Goal: Task Accomplishment & Management: Complete application form

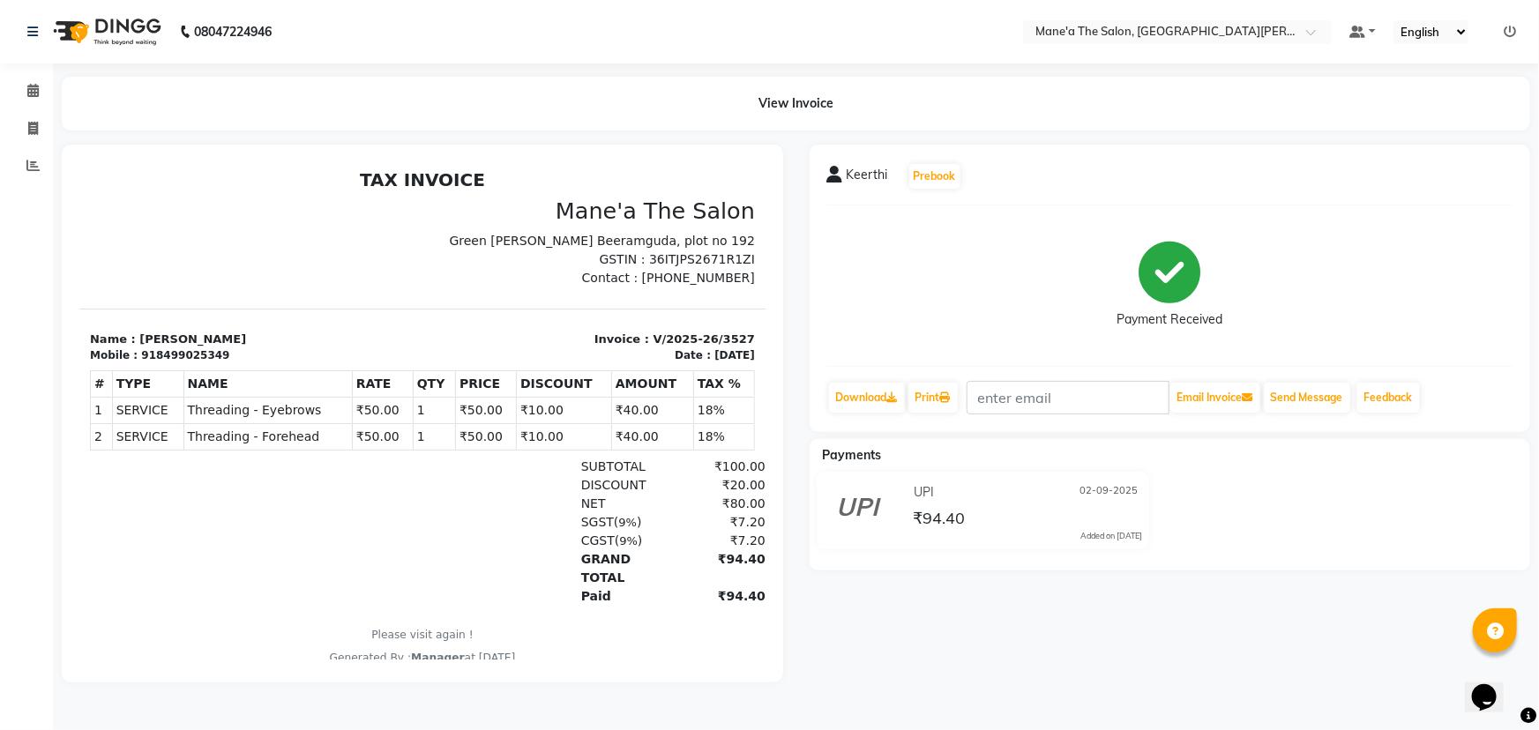
click at [54, 119] on div "View Invoice" at bounding box center [795, 104] width 1495 height 54
click at [28, 123] on icon at bounding box center [33, 128] width 10 height 13
select select "service"
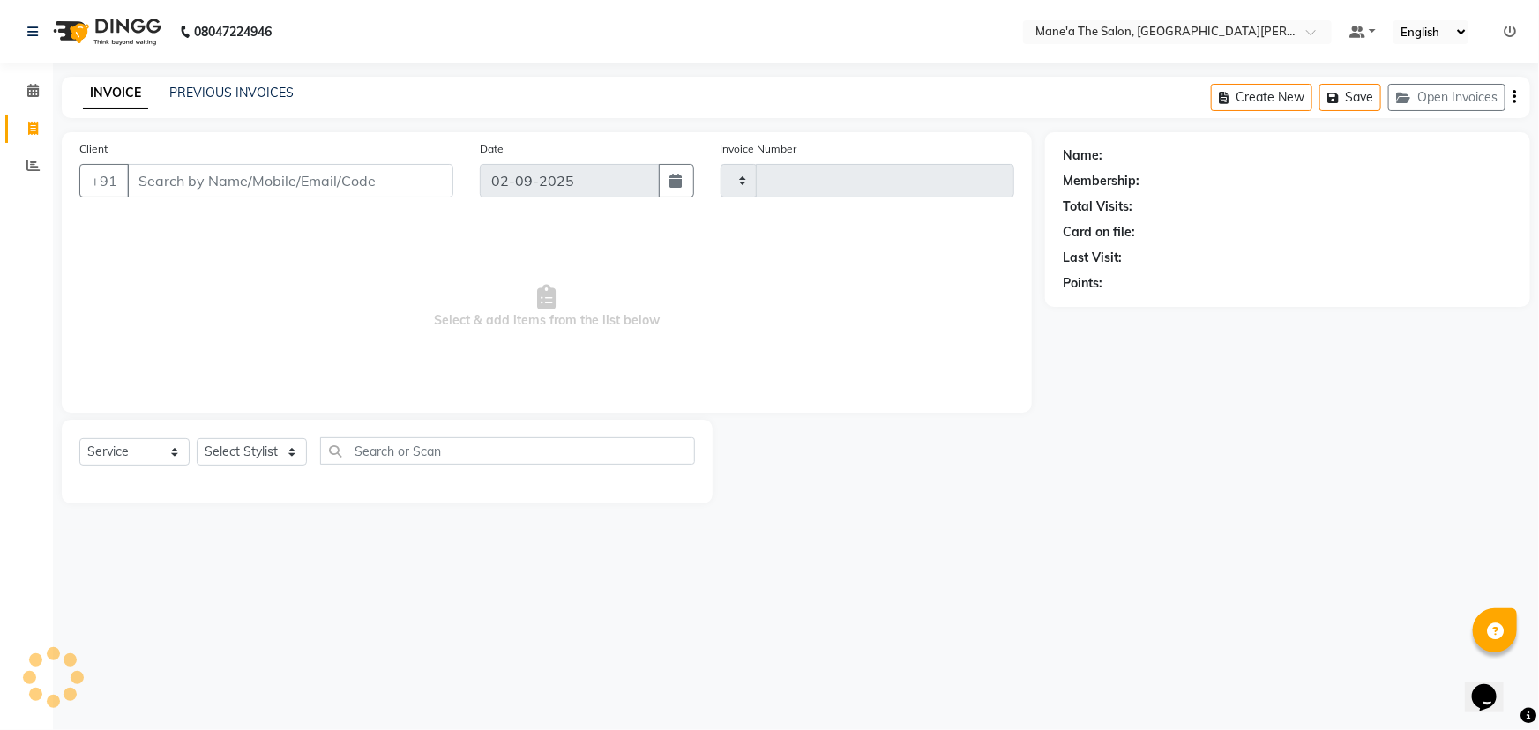
type input "3528"
select select "7205"
click at [300, 449] on select "Select Stylist Anam Anil Faeam Junaid New Manager [PERSON_NAME] Owner Rani [PER…" at bounding box center [252, 451] width 110 height 27
select select "82059"
click at [197, 438] on select "Select Stylist Anam Anil Faeam Junaid New Manager [PERSON_NAME] Owner Rani [PER…" at bounding box center [252, 451] width 110 height 27
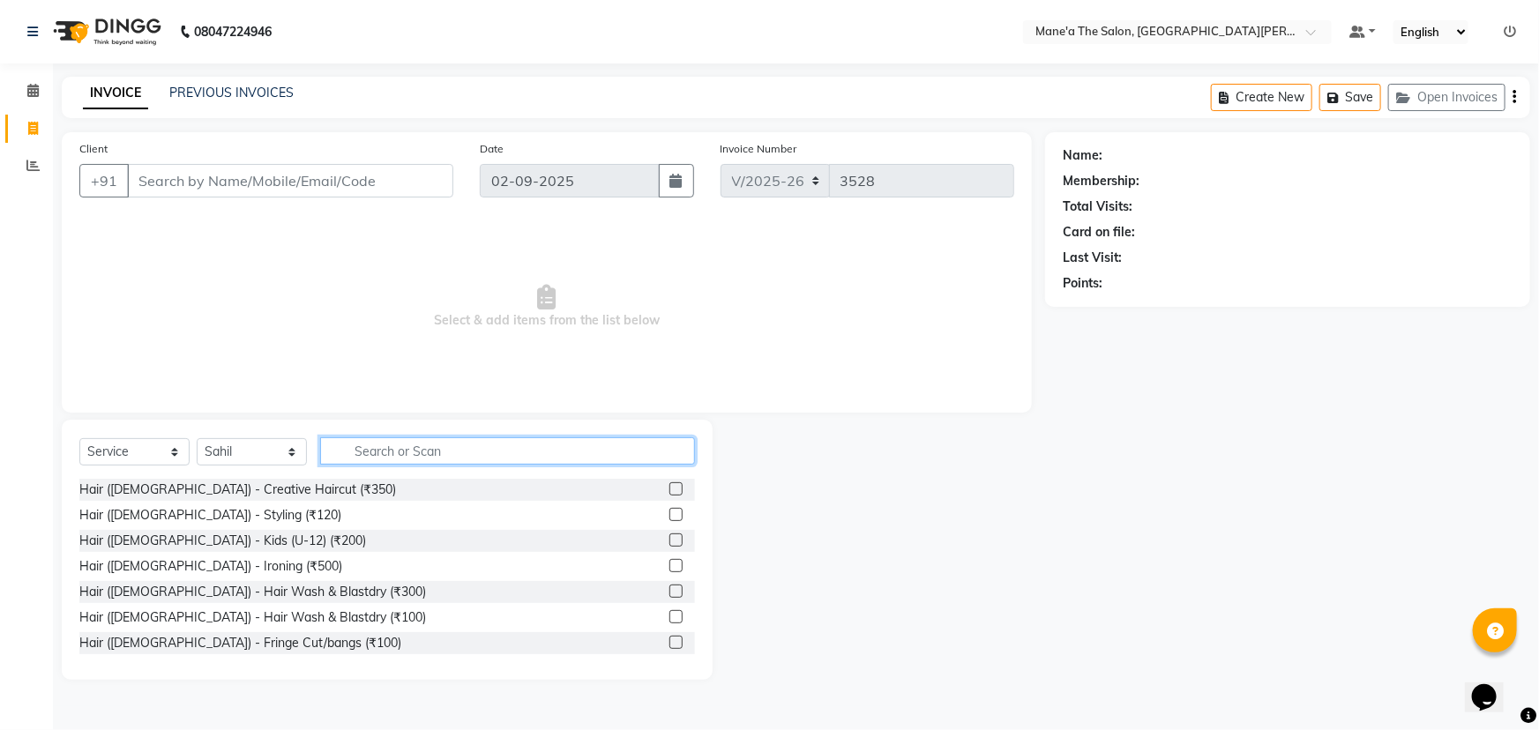
click at [391, 451] on input "text" at bounding box center [507, 450] width 375 height 27
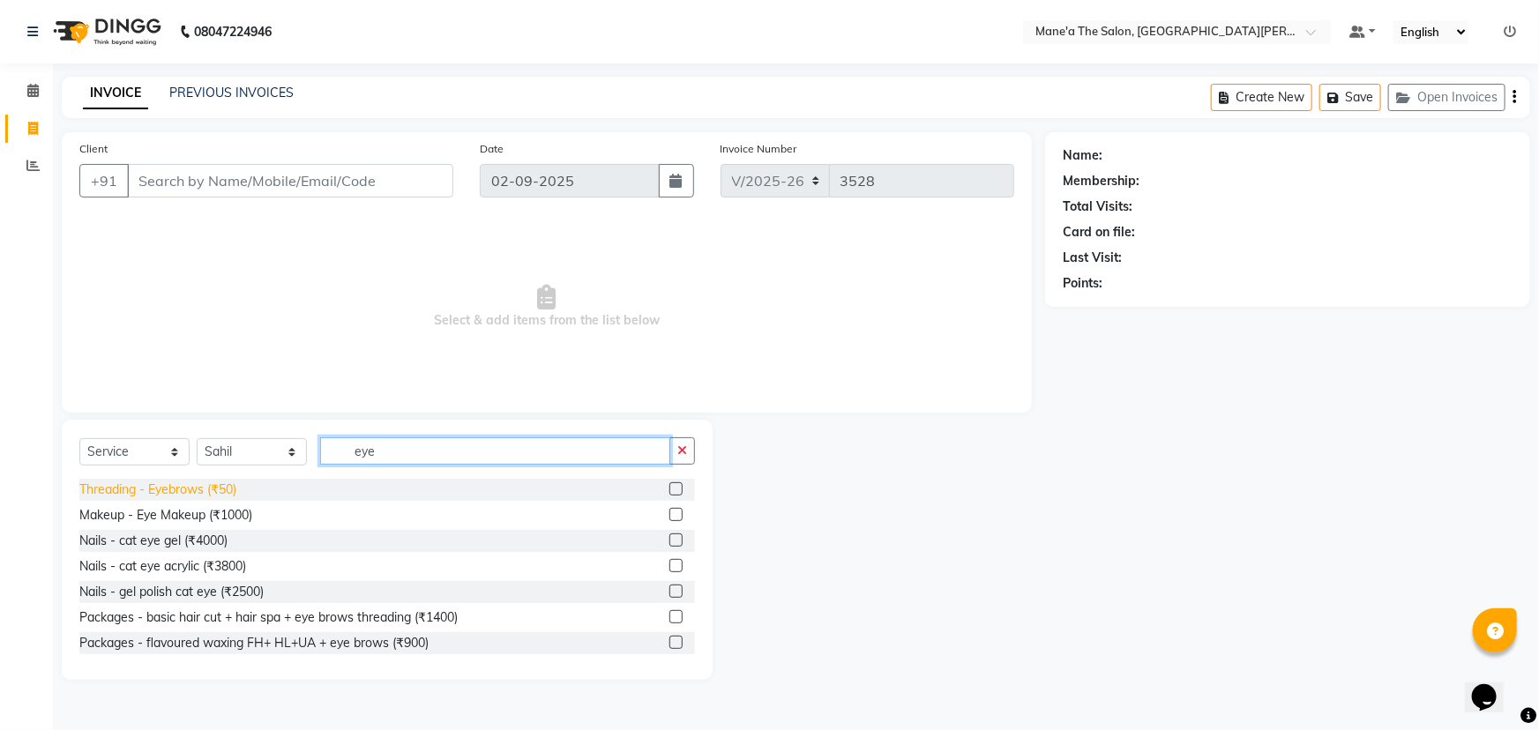
type input "eye"
click at [180, 484] on div "Threading - Eyebrows (₹50)" at bounding box center [157, 490] width 157 height 19
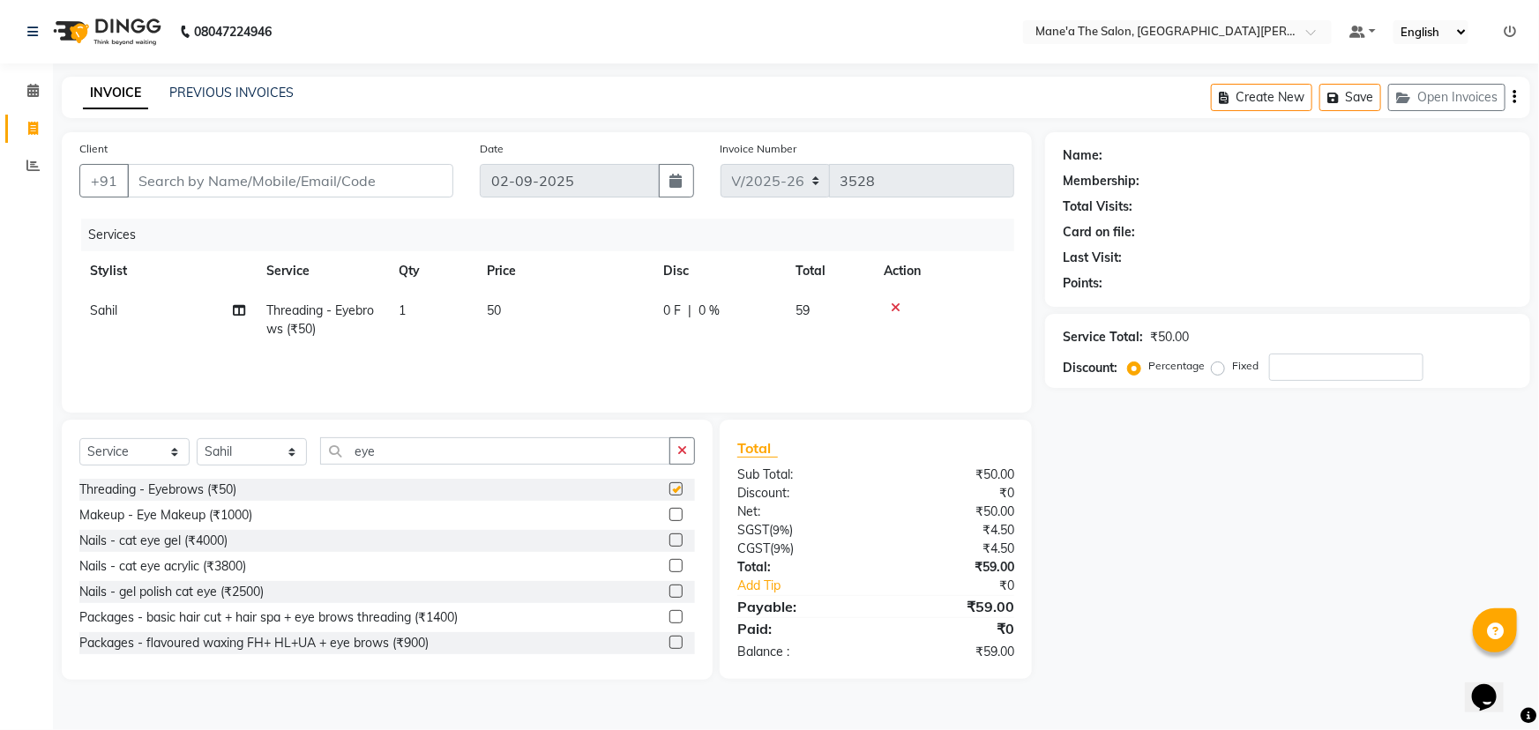
checkbox input "false"
click at [478, 439] on input "eye" at bounding box center [495, 450] width 350 height 27
type input "e"
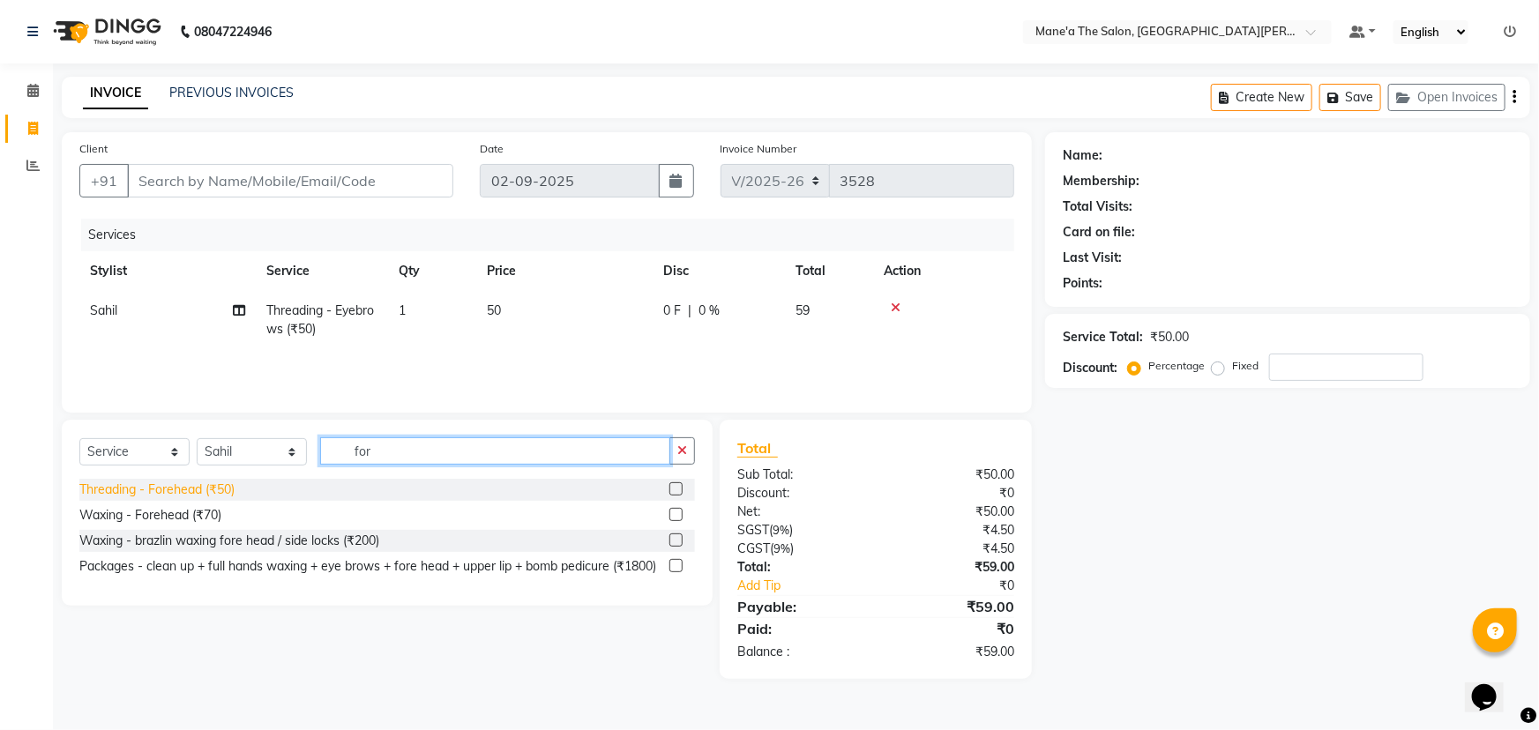
type input "for"
drag, startPoint x: 185, startPoint y: 496, endPoint x: 188, endPoint y: 485, distance: 10.9
click at [185, 494] on div "Threading - Forehead (₹50)" at bounding box center [156, 490] width 155 height 19
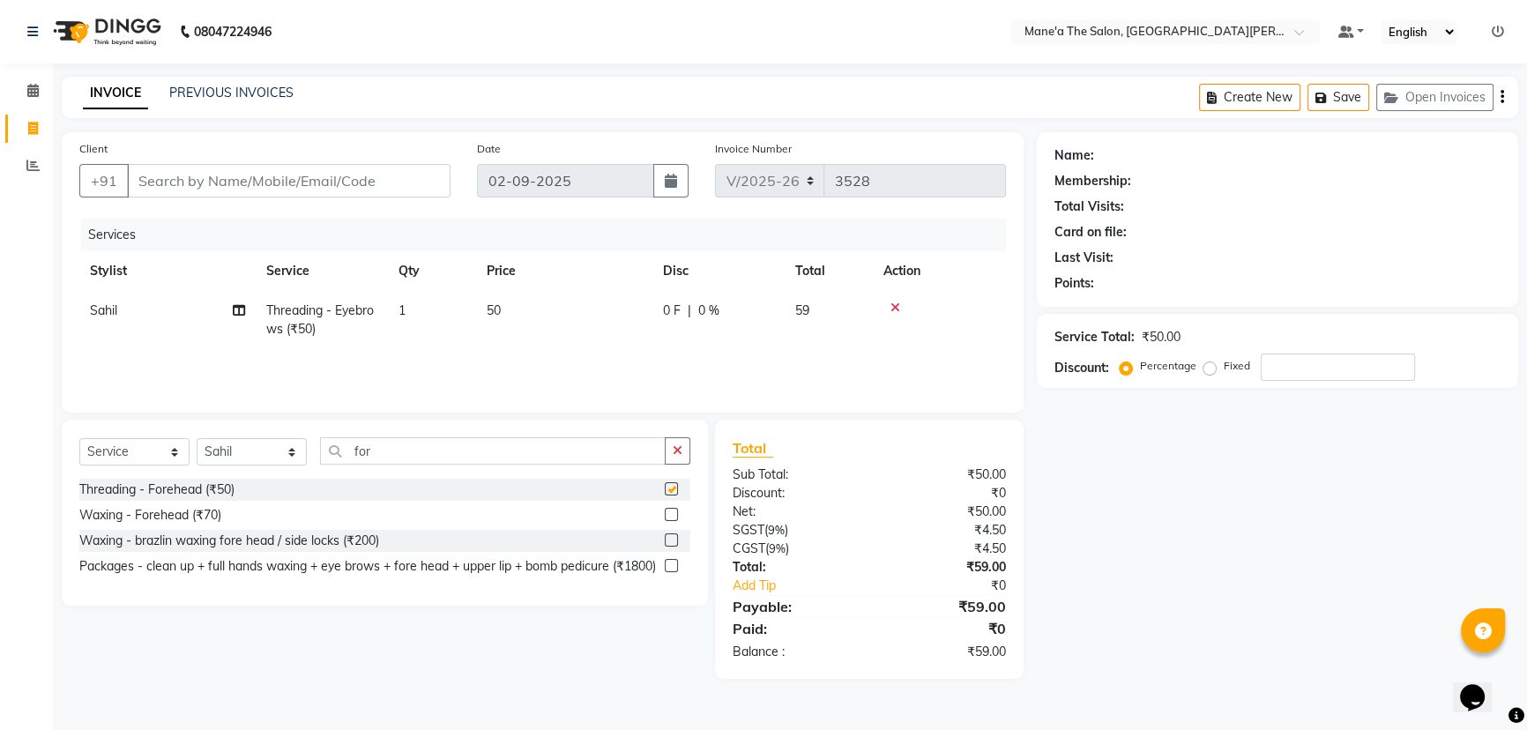
checkbox input "false"
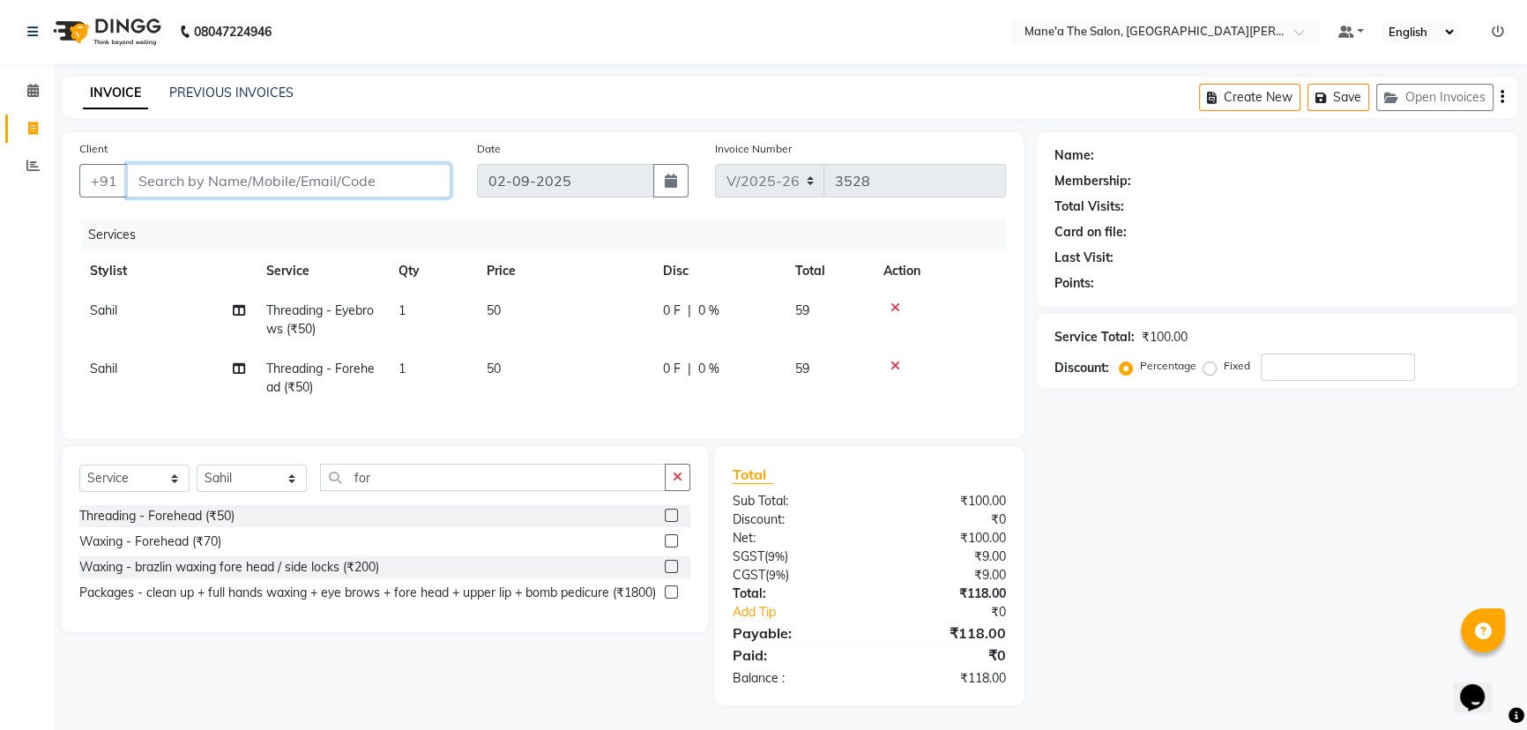
click at [275, 178] on input "Client" at bounding box center [289, 181] width 324 height 34
type input "9"
type input "0"
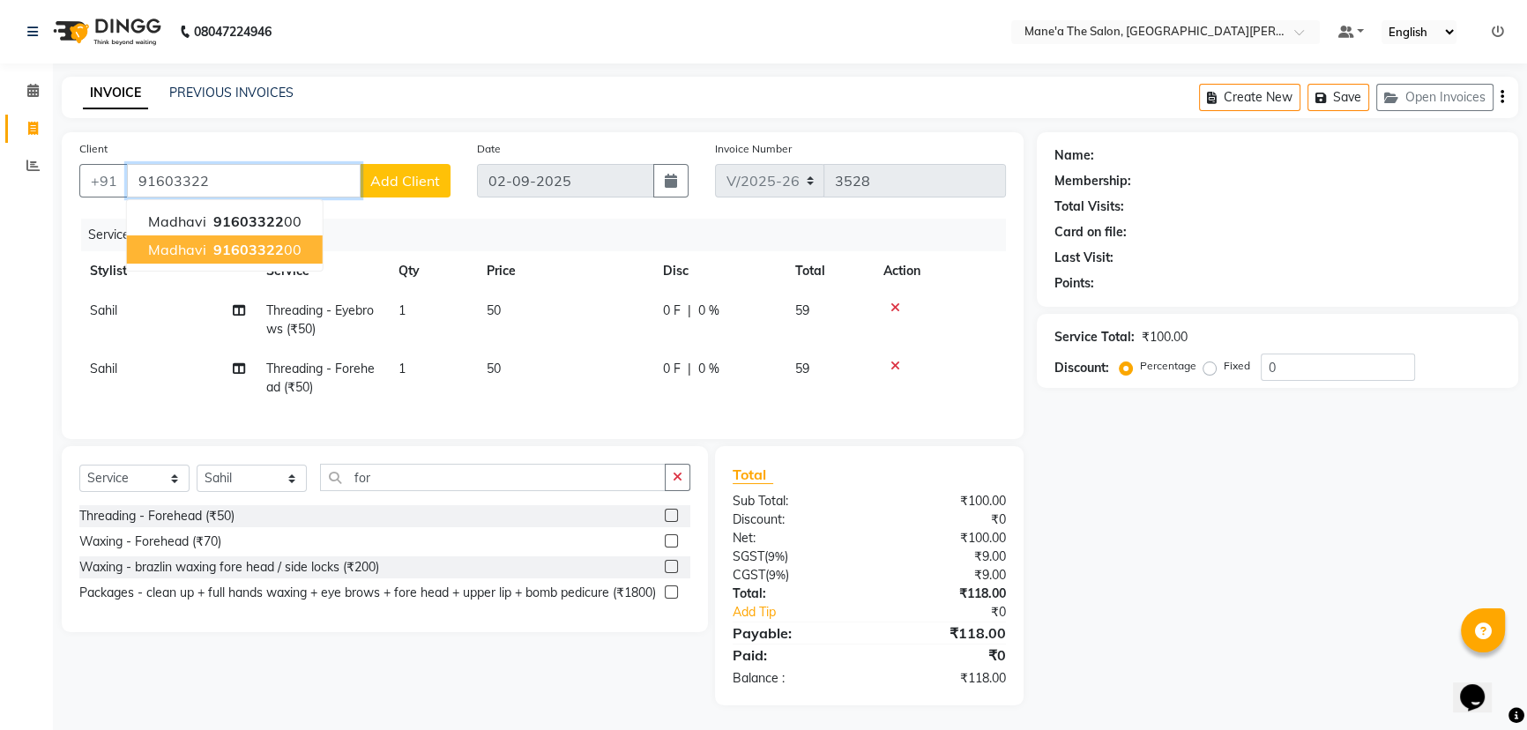
click at [241, 255] on span "91603322" at bounding box center [248, 250] width 71 height 18
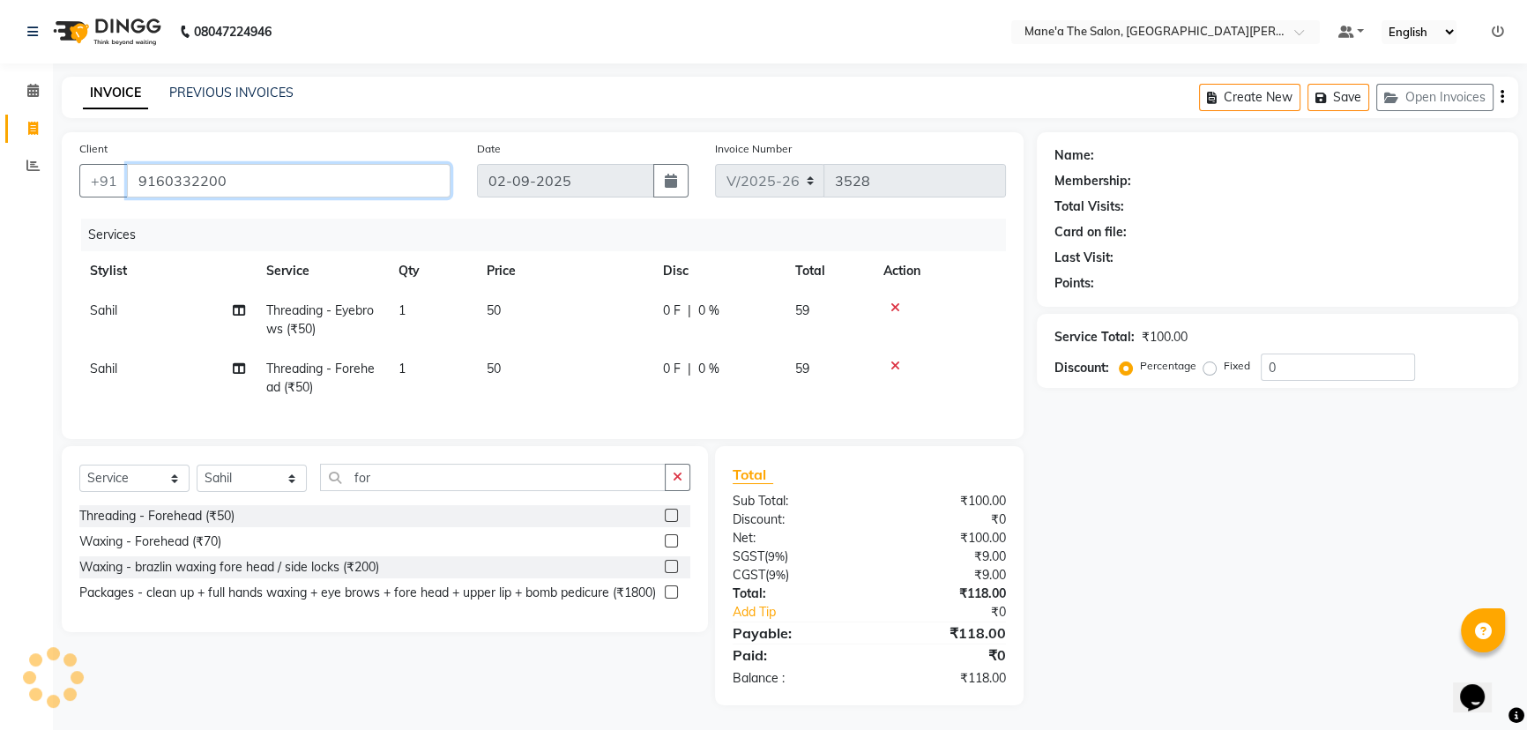
type input "9160332200"
select select "1: Object"
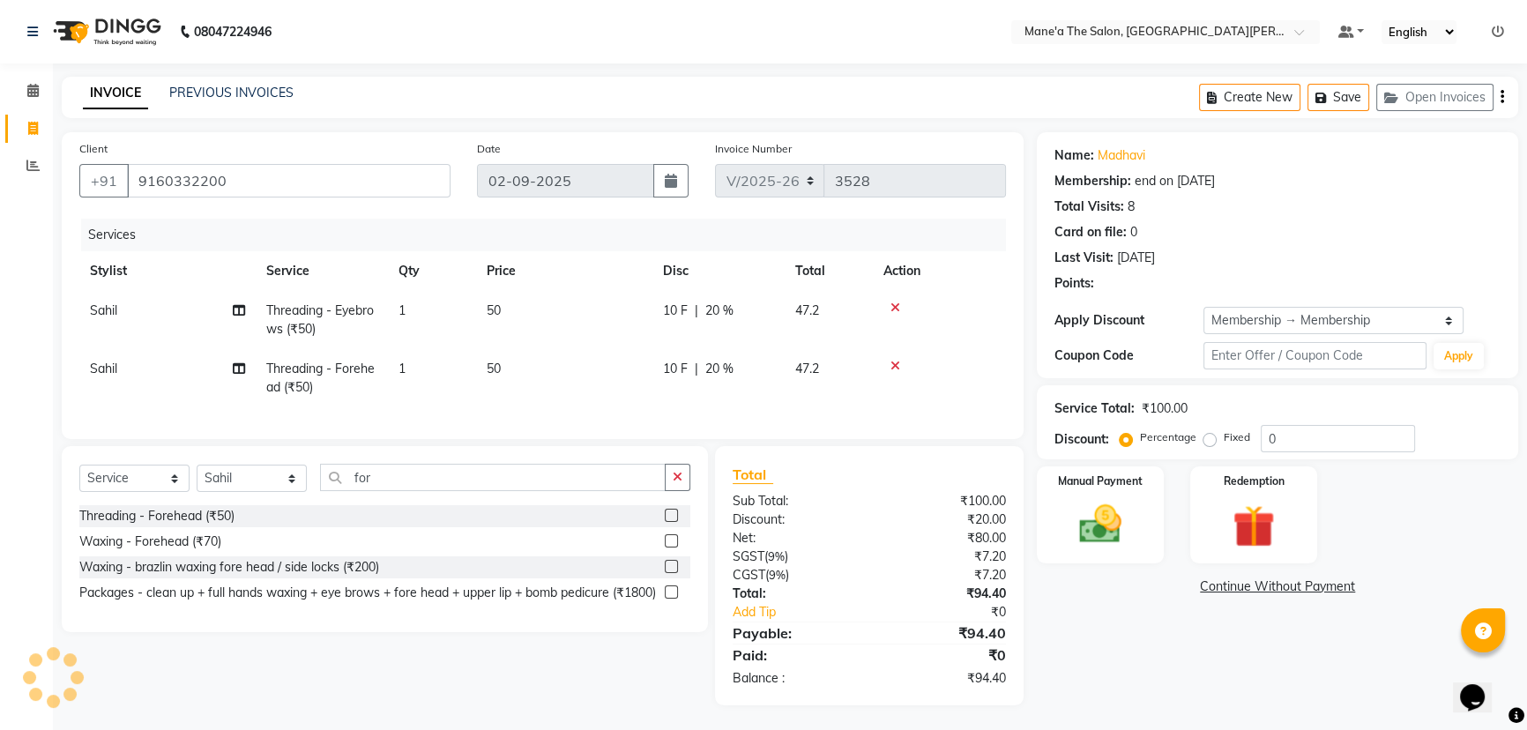
type input "20"
click at [1098, 513] on img at bounding box center [1100, 524] width 71 height 50
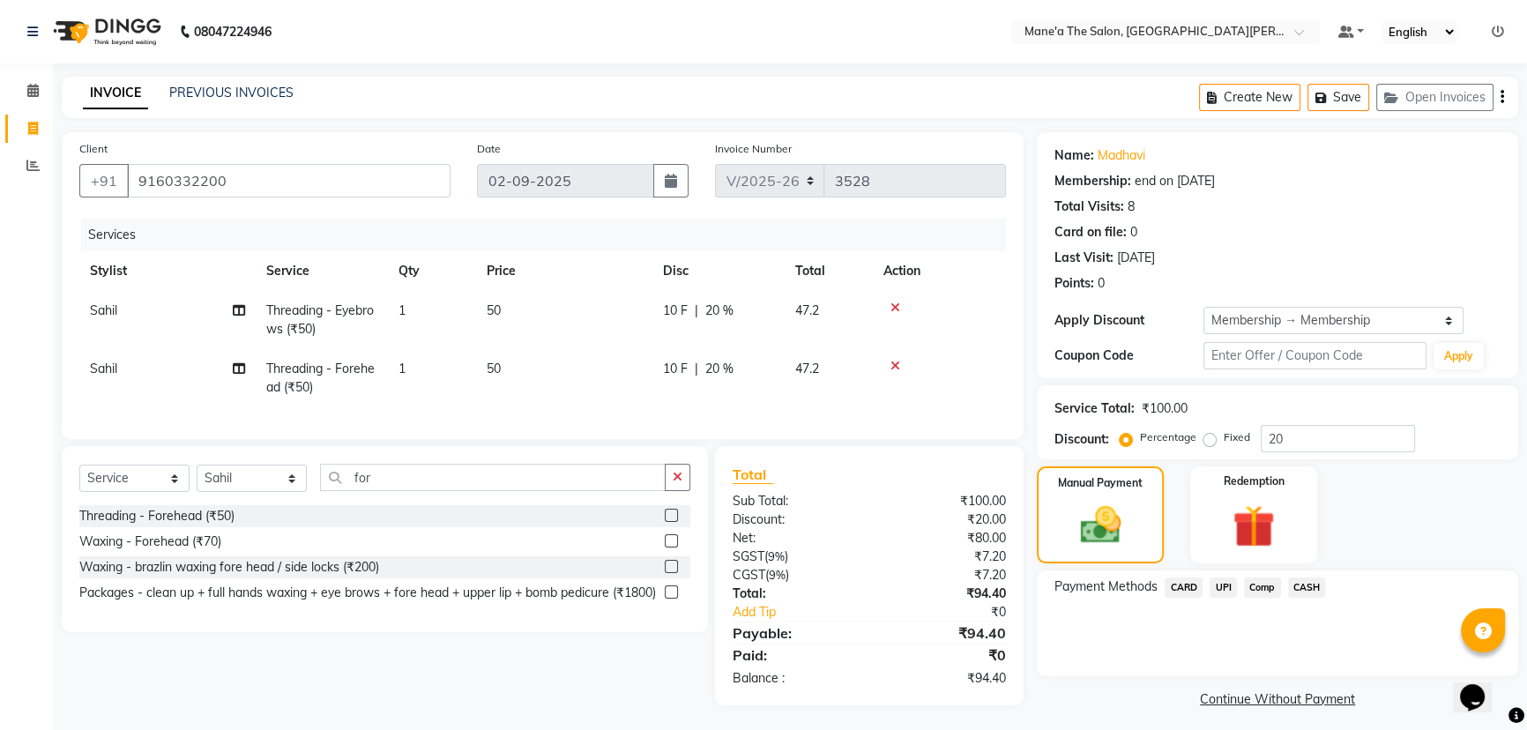
click at [1224, 588] on span "UPI" at bounding box center [1223, 588] width 27 height 20
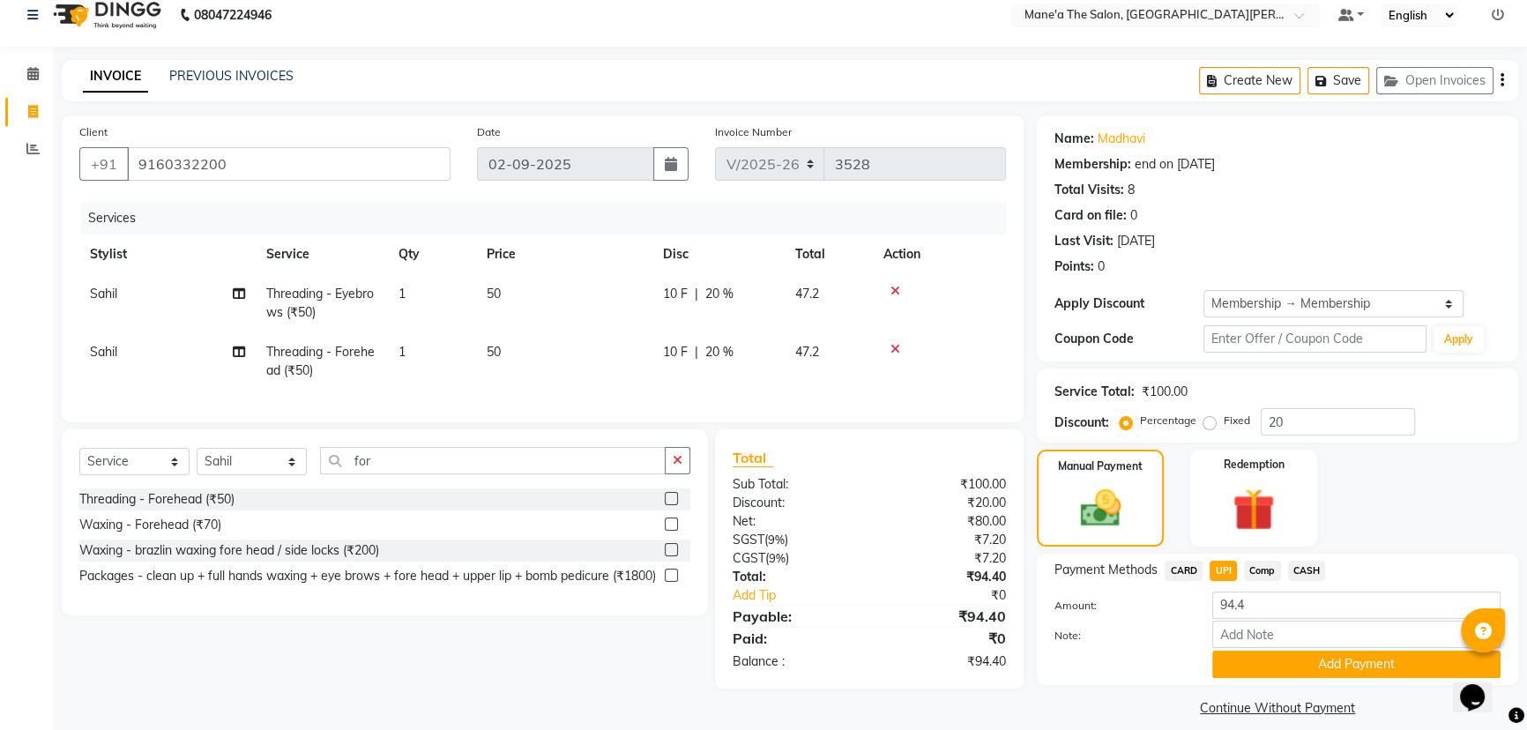
scroll to position [34, 0]
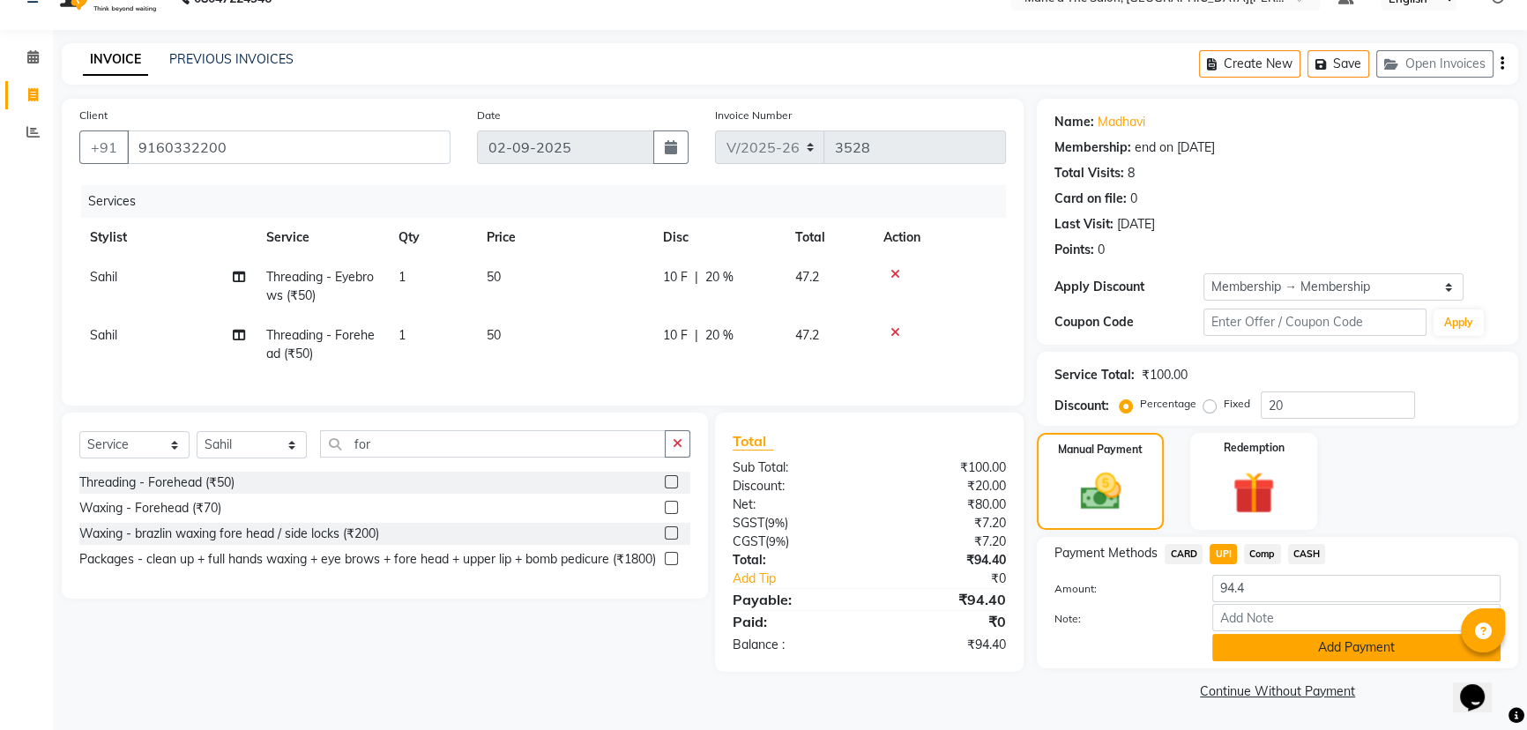
click at [1359, 642] on button "Add Payment" at bounding box center [1356, 647] width 288 height 27
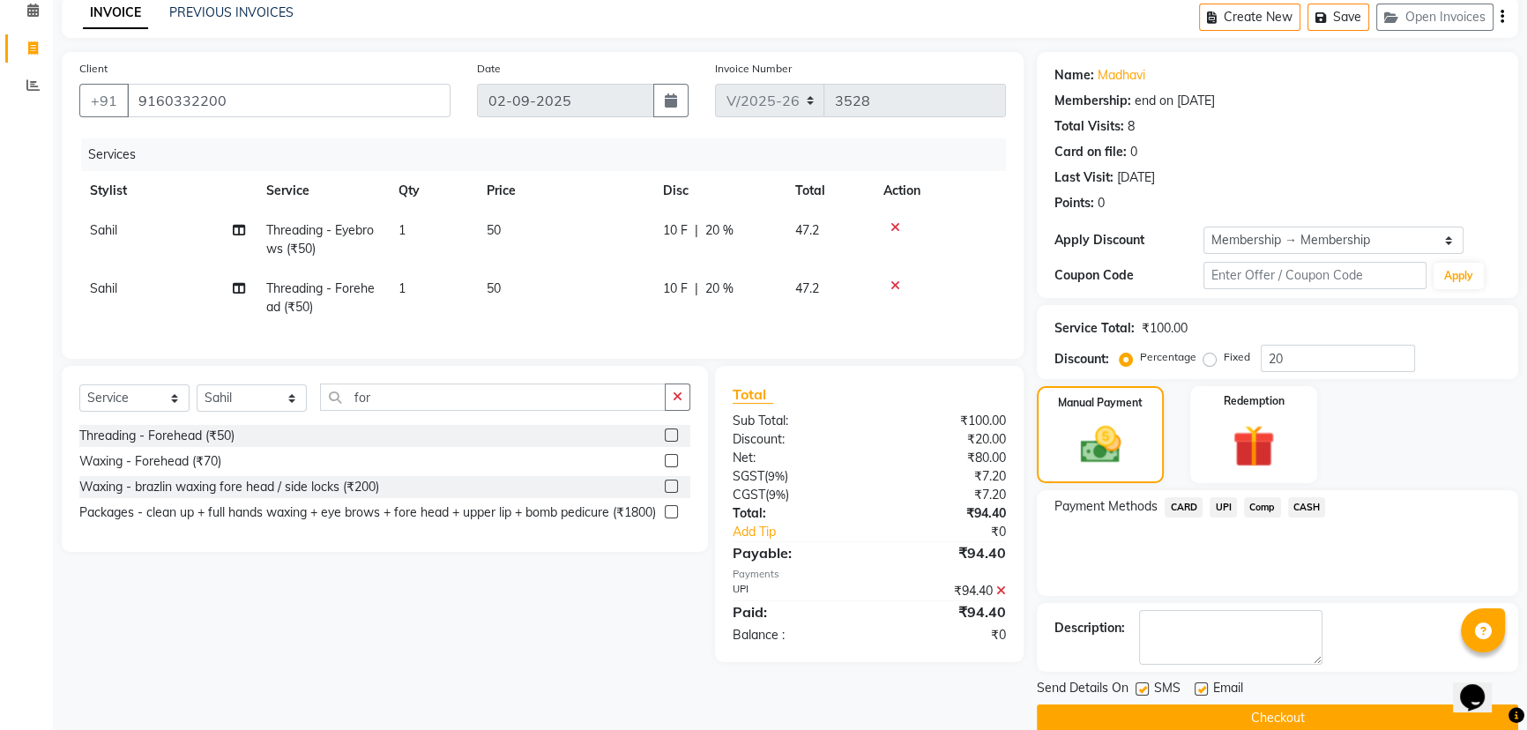
scroll to position [107, 0]
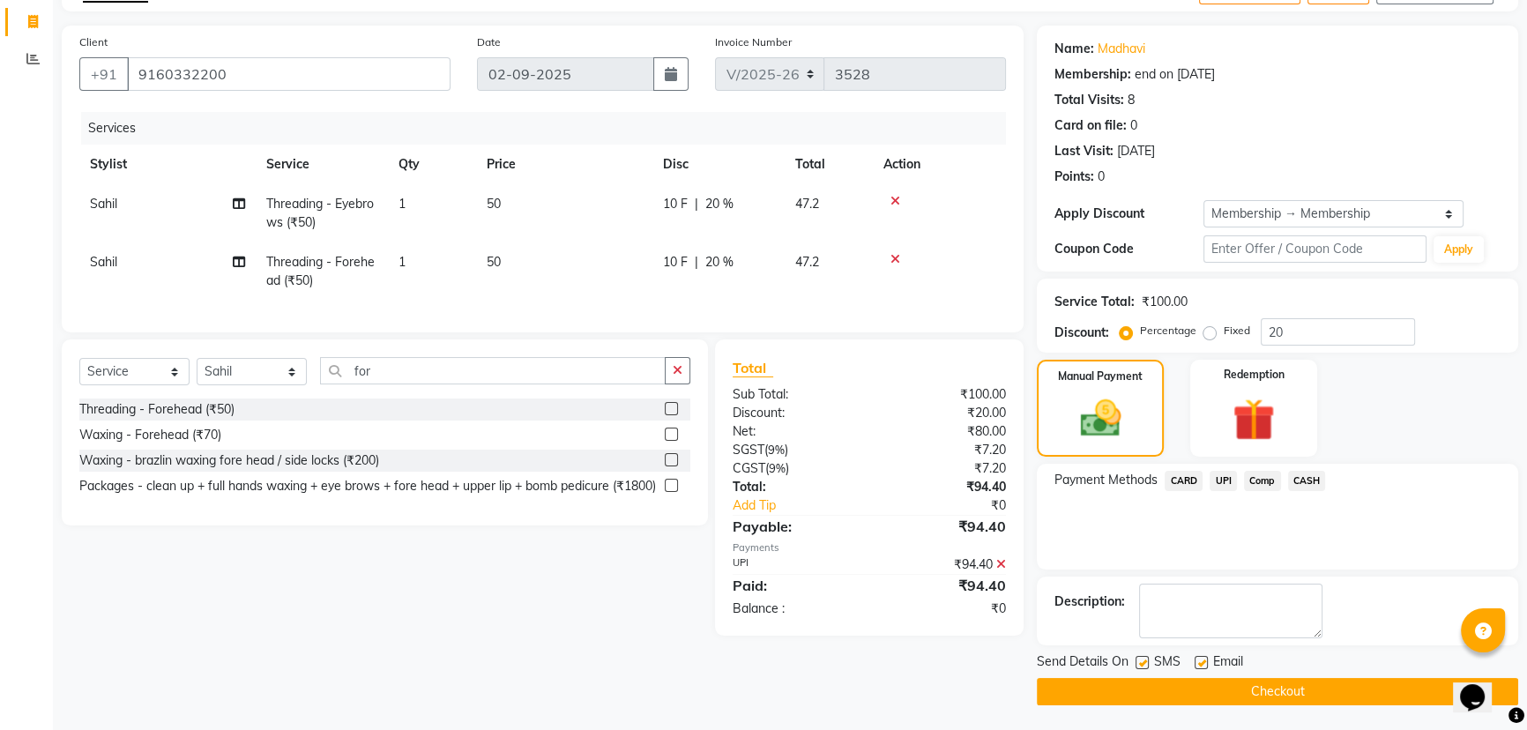
click at [1249, 697] on button "Checkout" at bounding box center [1277, 691] width 481 height 27
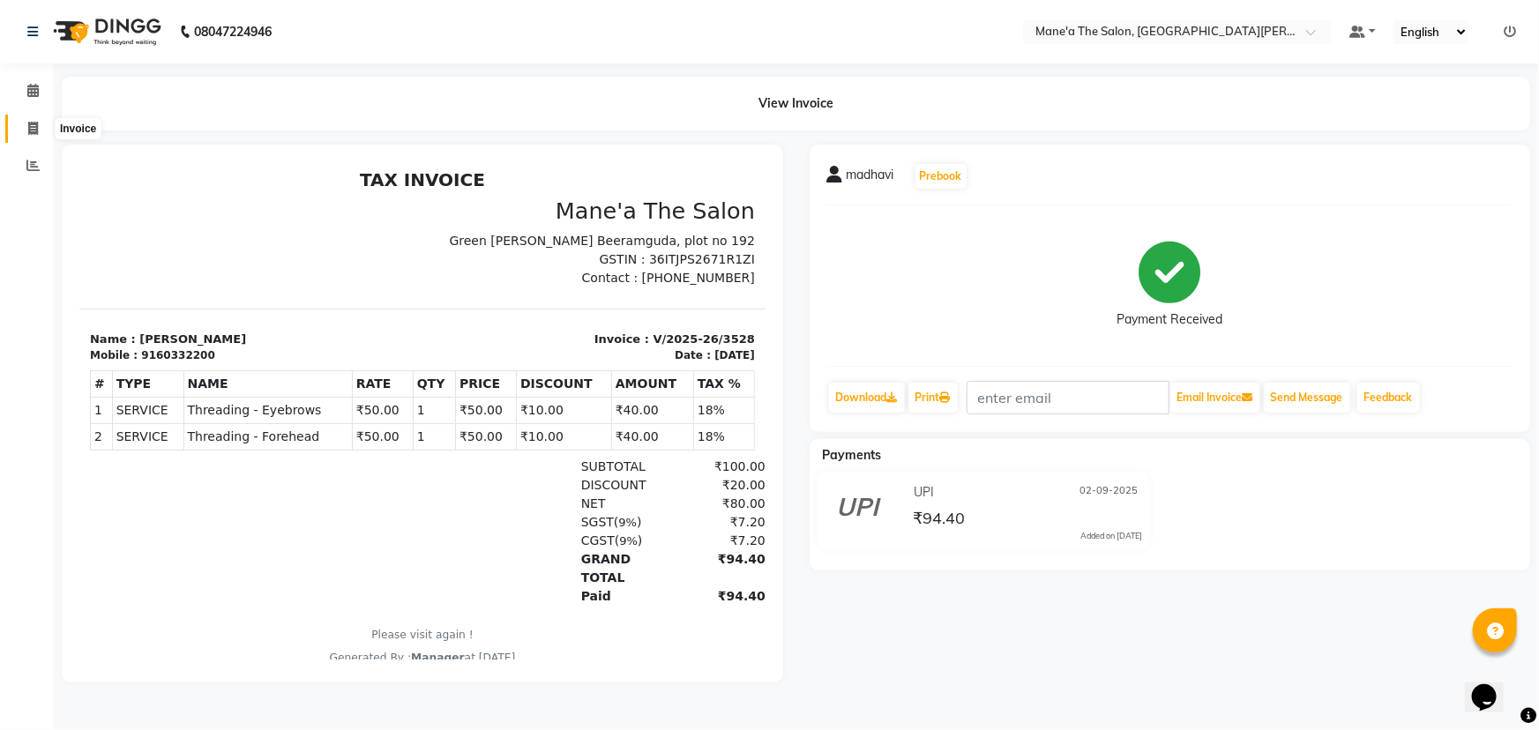
click at [34, 123] on icon at bounding box center [33, 128] width 10 height 13
select select "7205"
select select "service"
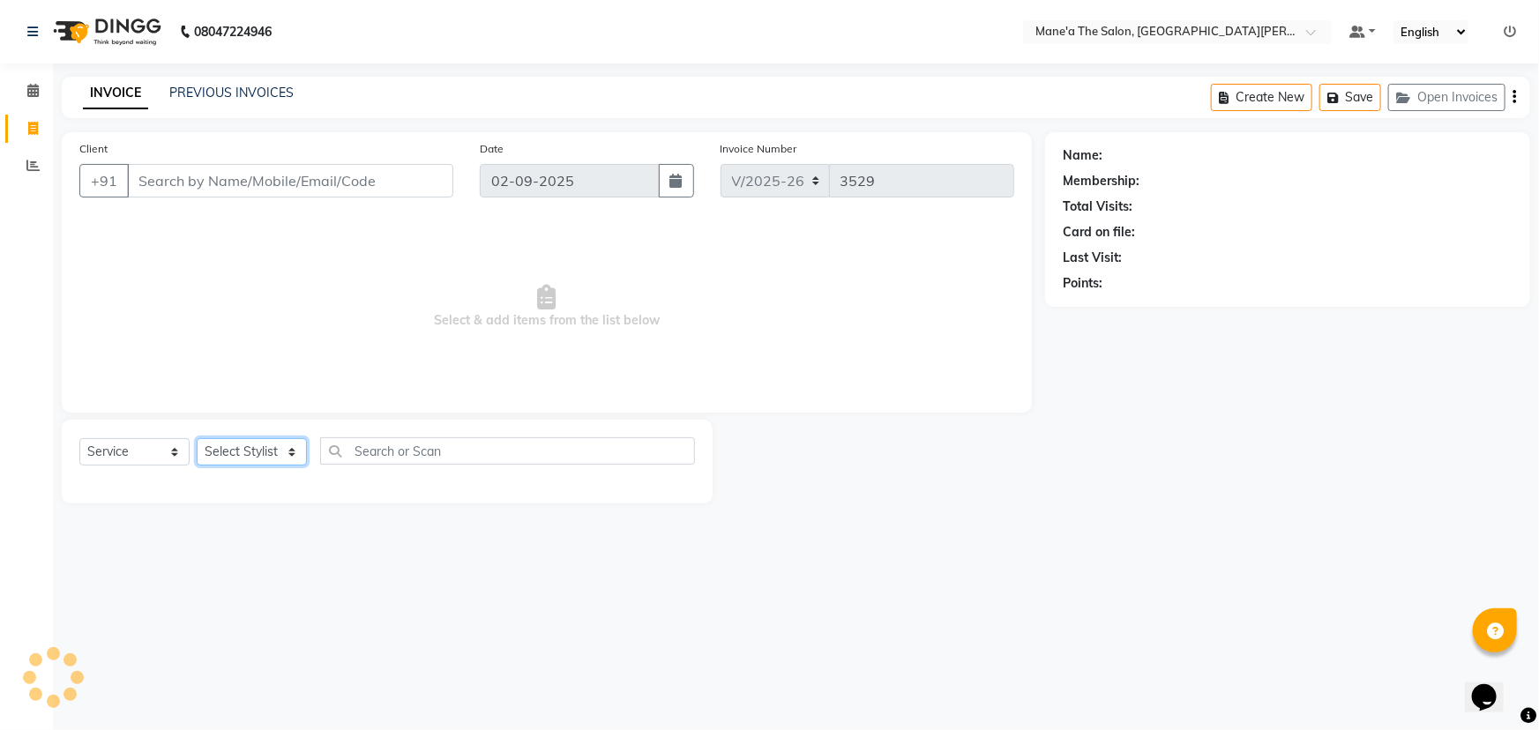
click at [226, 449] on select "Select Stylist" at bounding box center [252, 451] width 110 height 27
select select "87897"
click at [197, 438] on select "Select Stylist Anam Anil Faeam Junaid New Manager [PERSON_NAME] Owner Rani [PER…" at bounding box center [252, 451] width 110 height 27
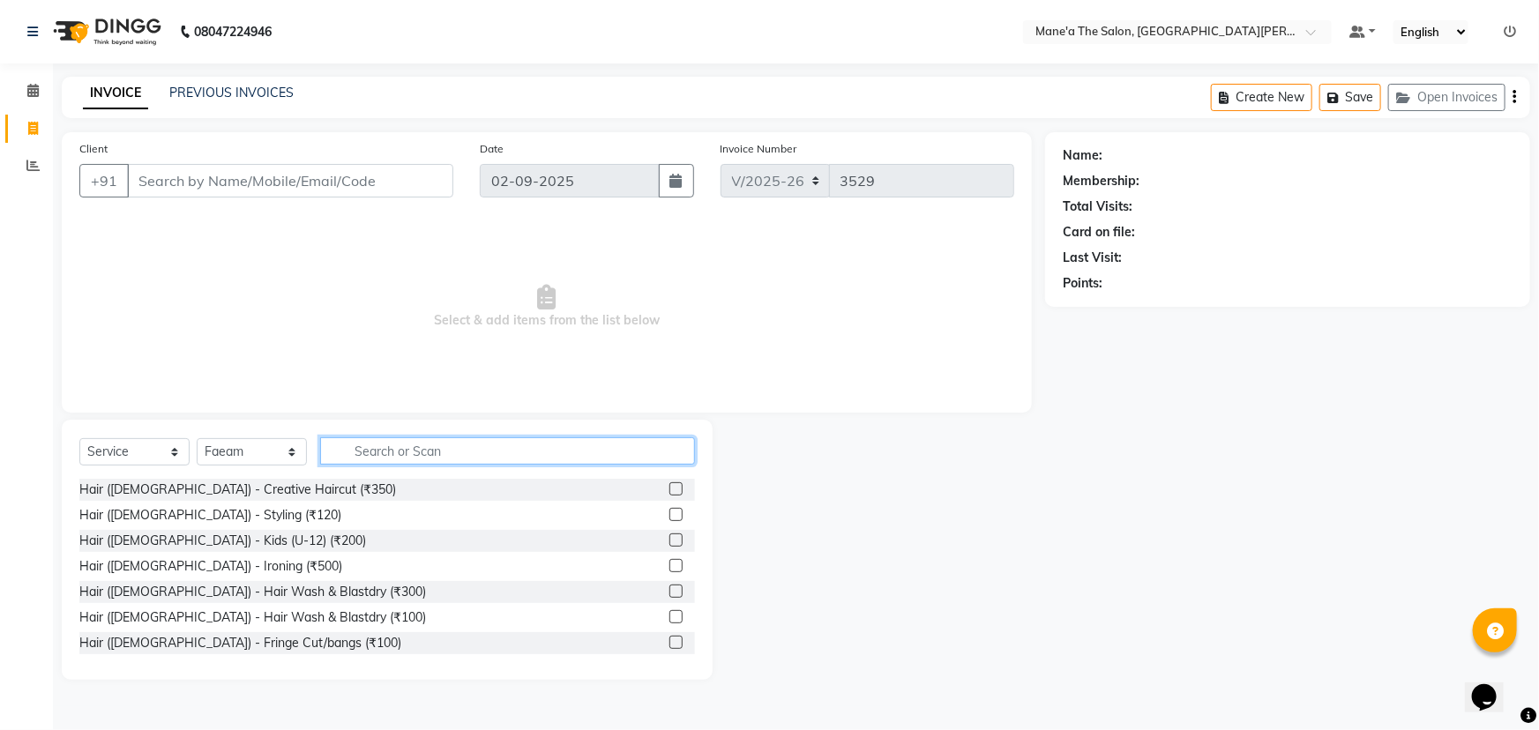
click at [365, 458] on input "text" at bounding box center [507, 450] width 375 height 27
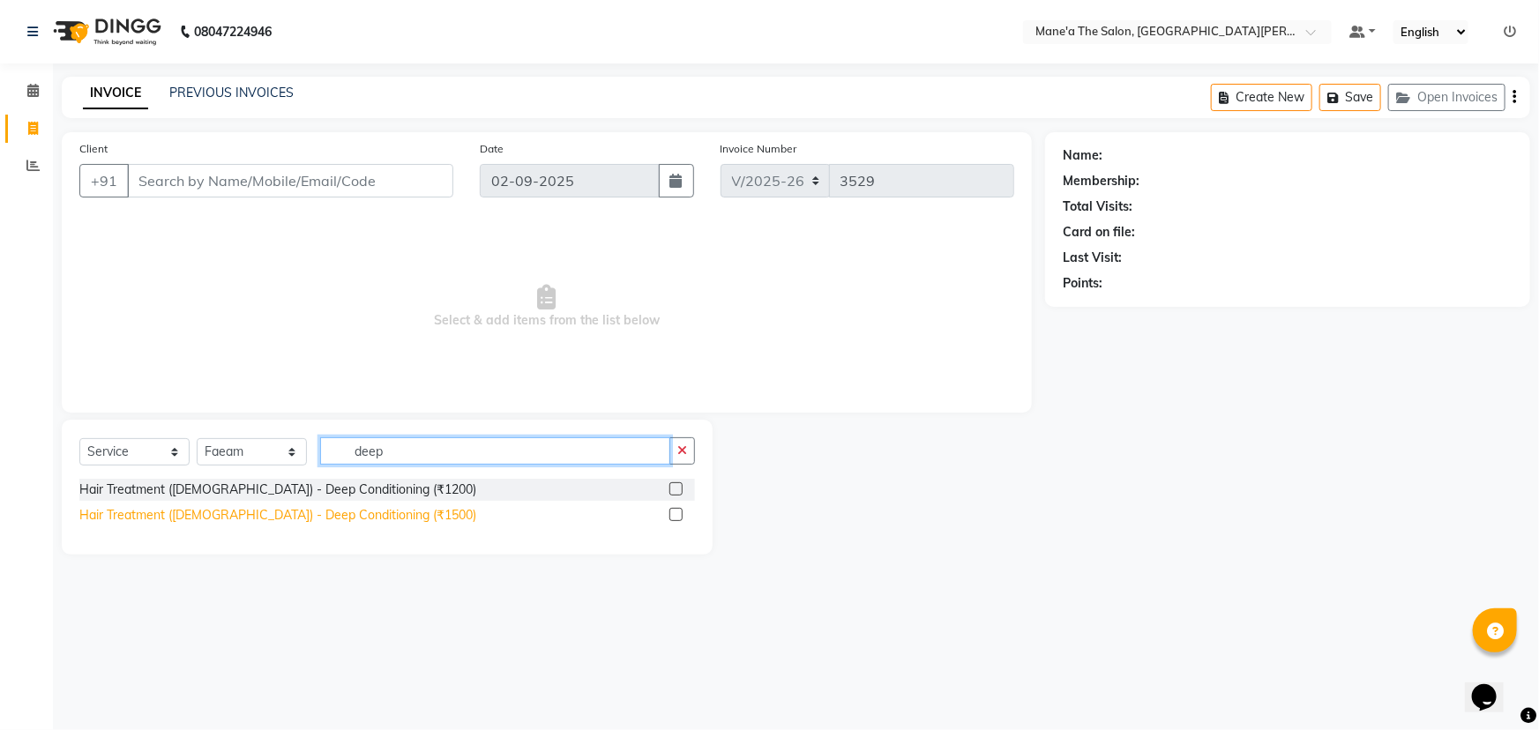
type input "deep"
click at [275, 517] on div "Hair Treatment ([DEMOGRAPHIC_DATA]) - Deep Conditioning (₹1500)" at bounding box center [277, 515] width 397 height 19
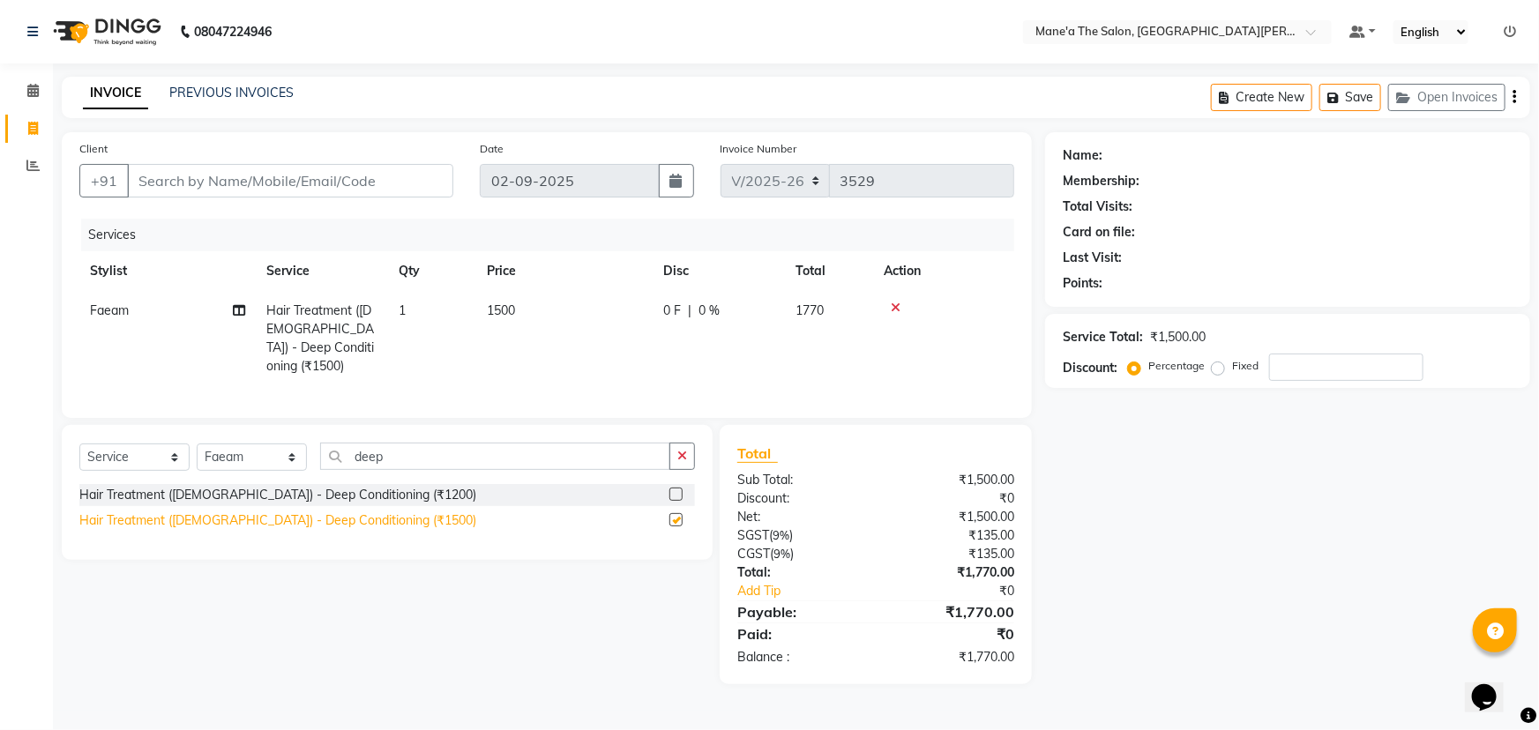
checkbox input "false"
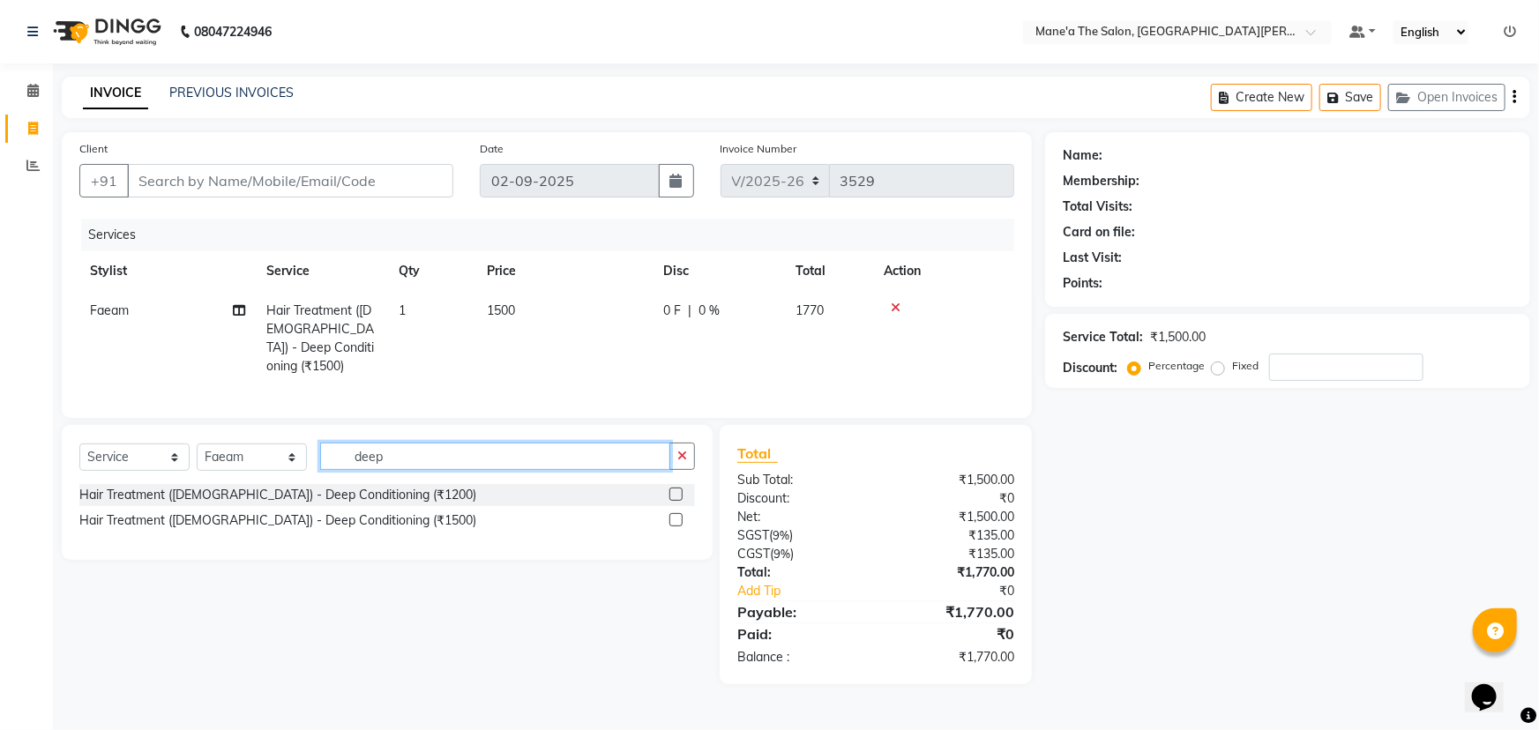
click at [425, 454] on input "deep" at bounding box center [495, 456] width 350 height 27
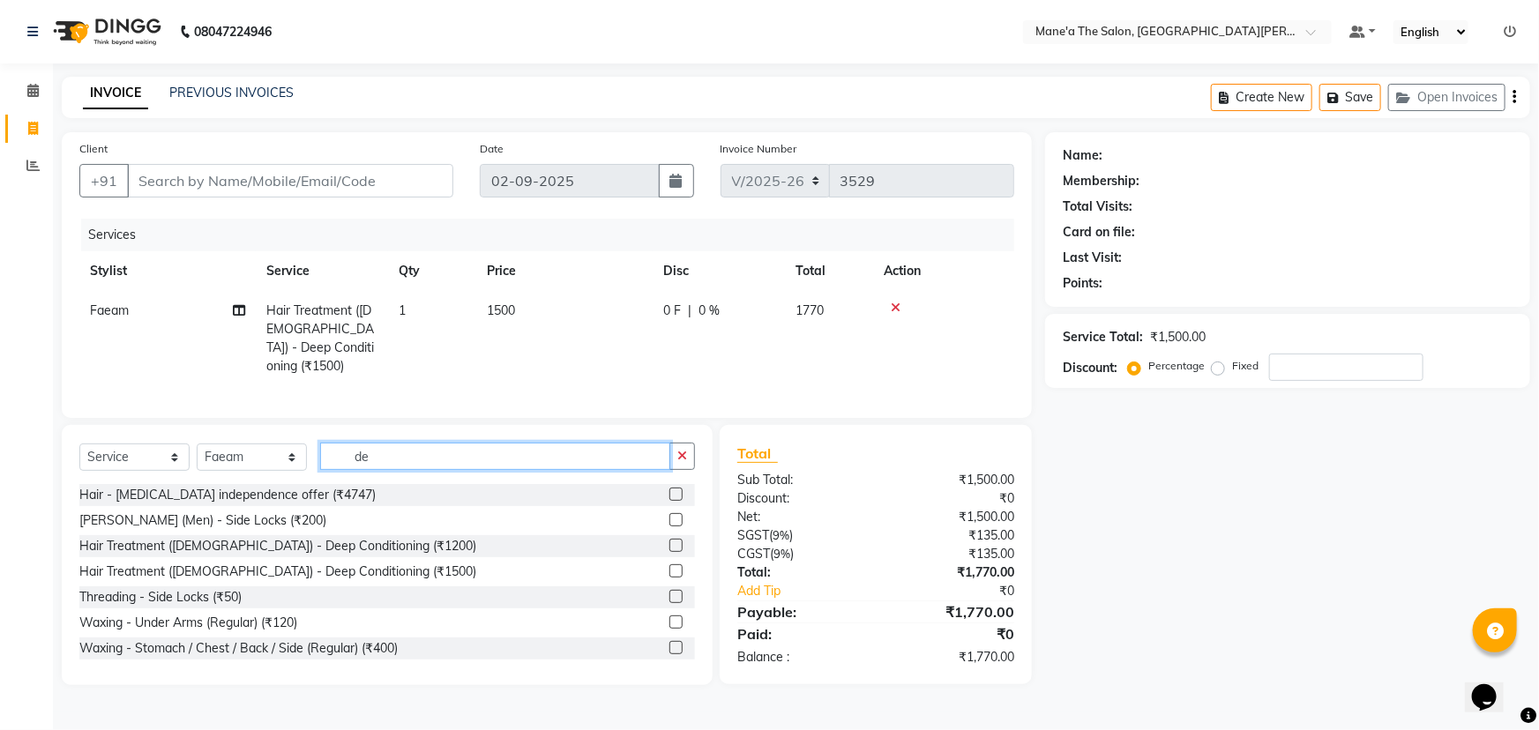
type input "d"
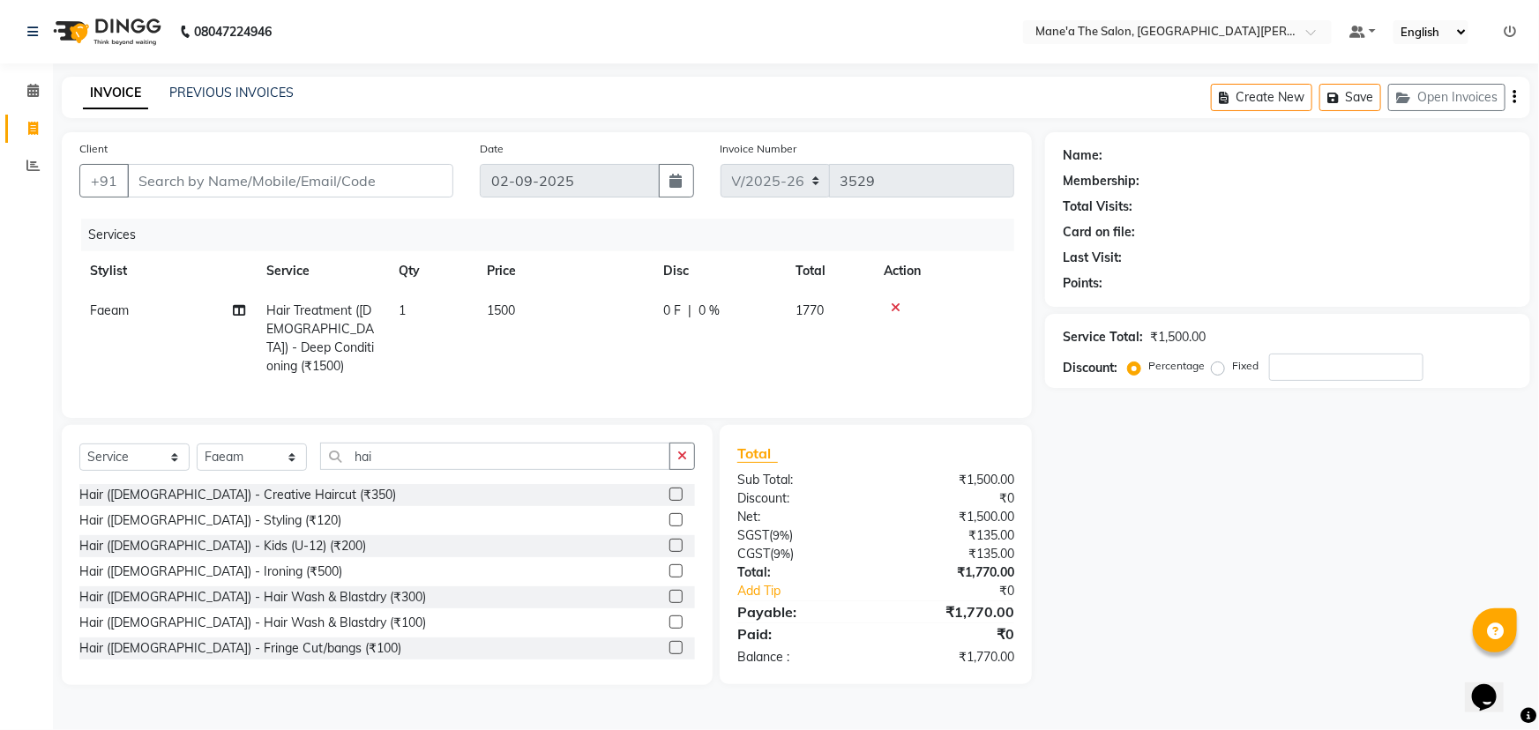
click at [895, 309] on icon at bounding box center [896, 308] width 10 height 12
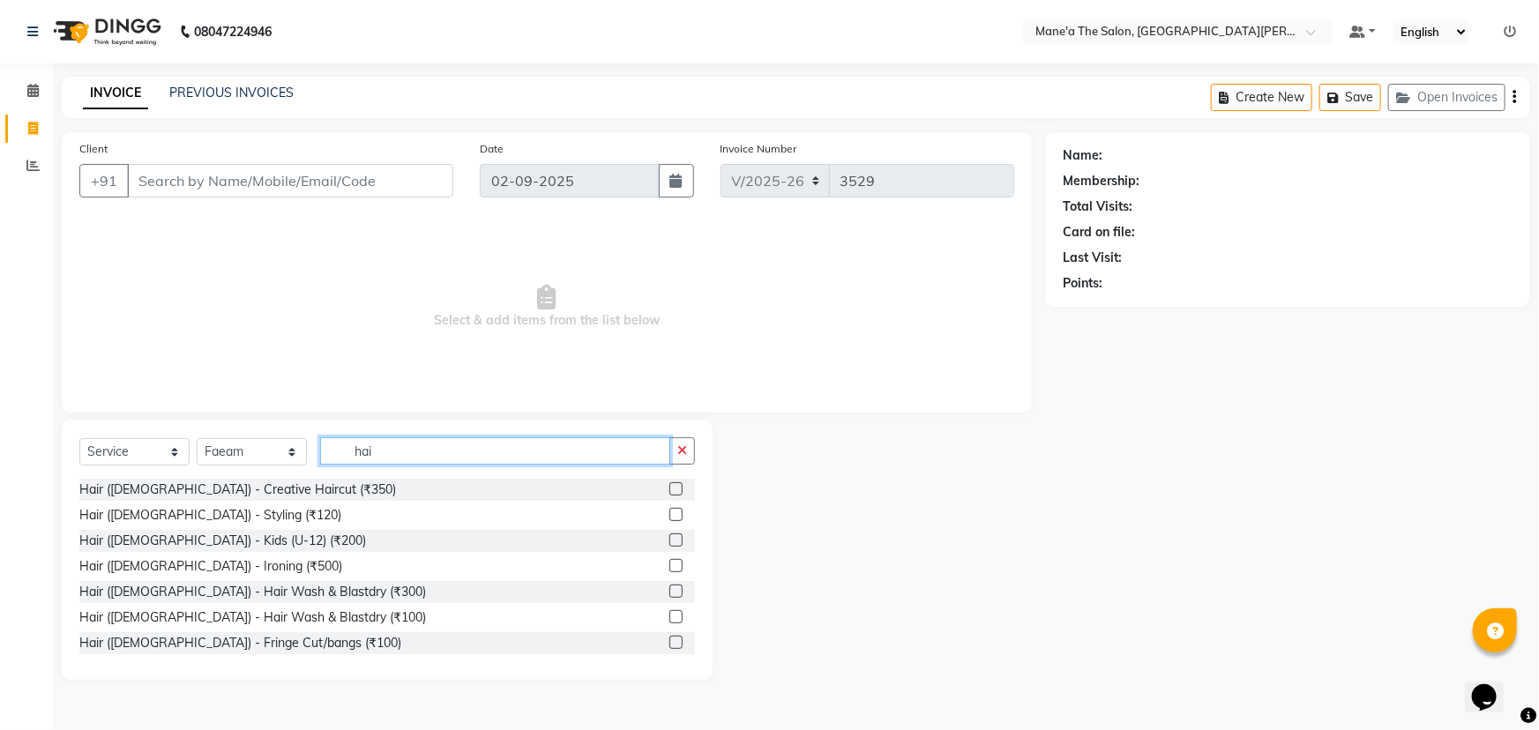
click at [430, 459] on input "hai" at bounding box center [495, 450] width 350 height 27
type input "h"
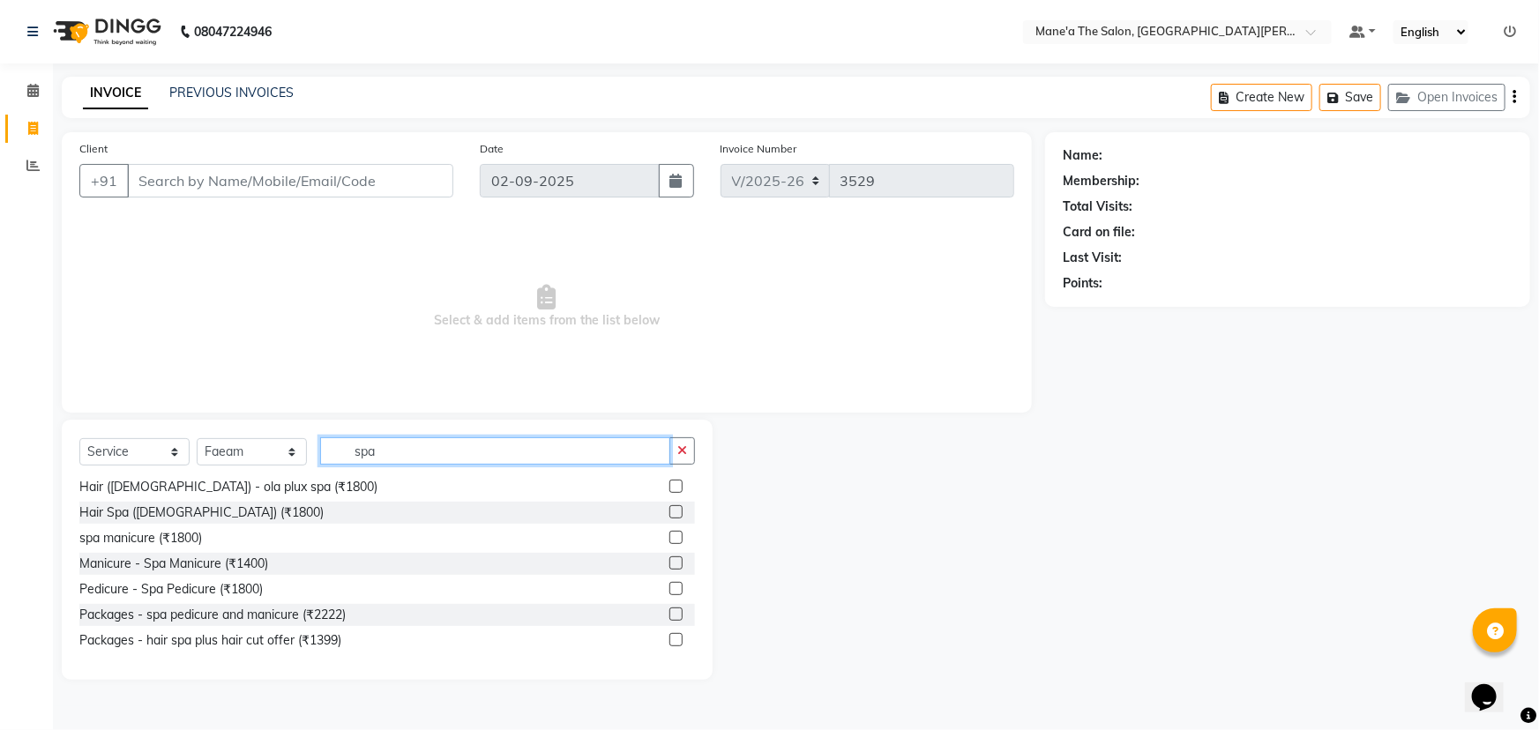
scroll to position [79, 0]
type input "s"
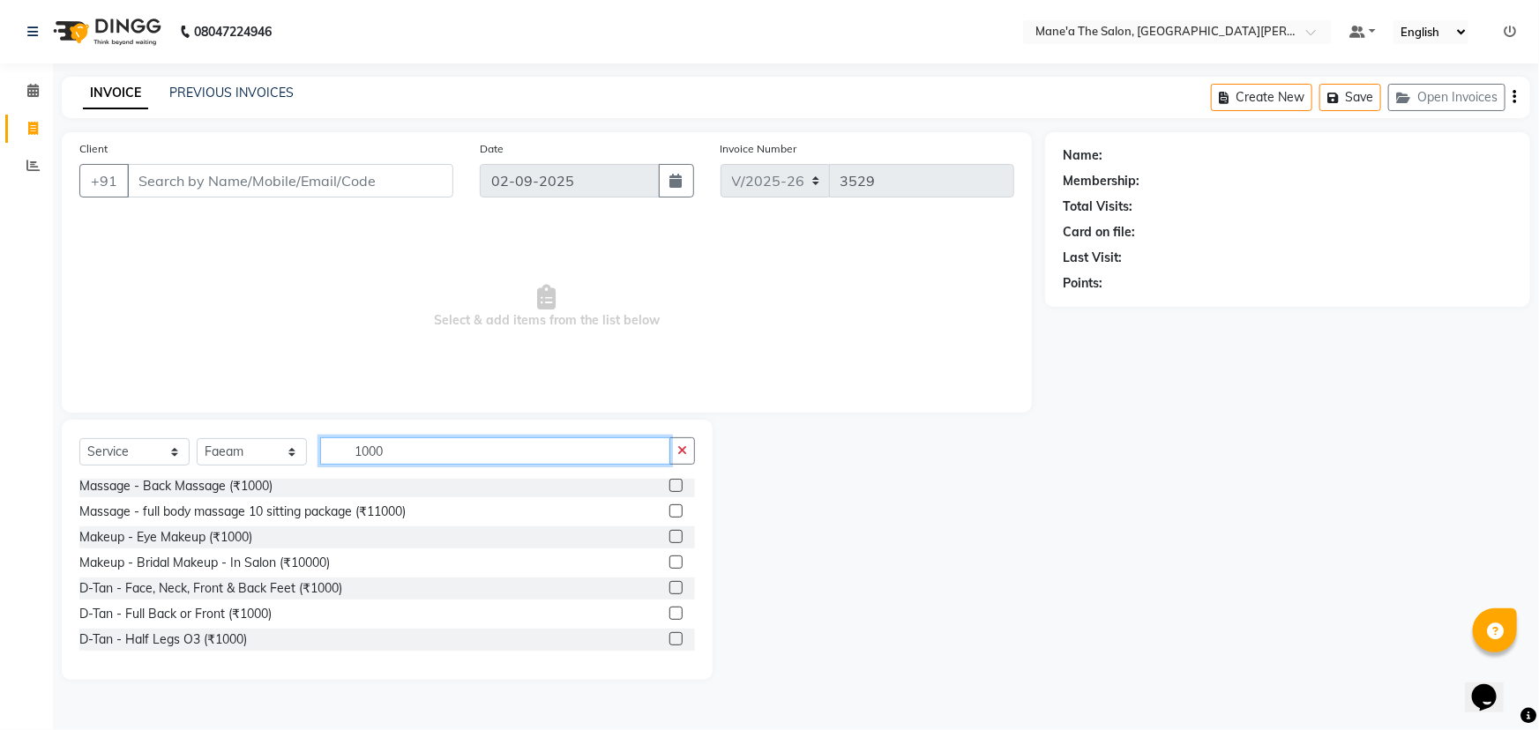
scroll to position [0, 0]
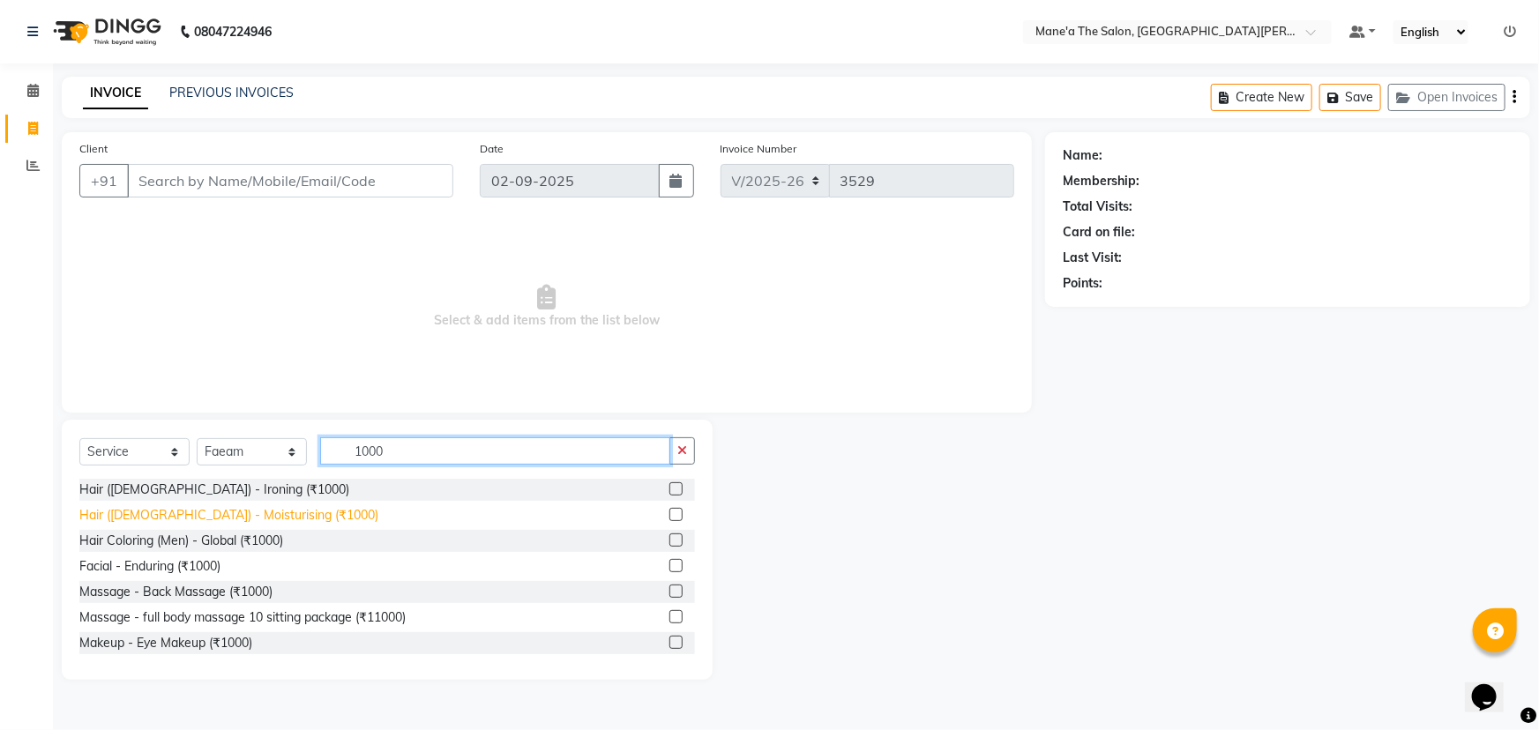
type input "1000"
click at [268, 516] on div "Hair ([DEMOGRAPHIC_DATA]) - Moisturising (₹1000)" at bounding box center [228, 515] width 299 height 19
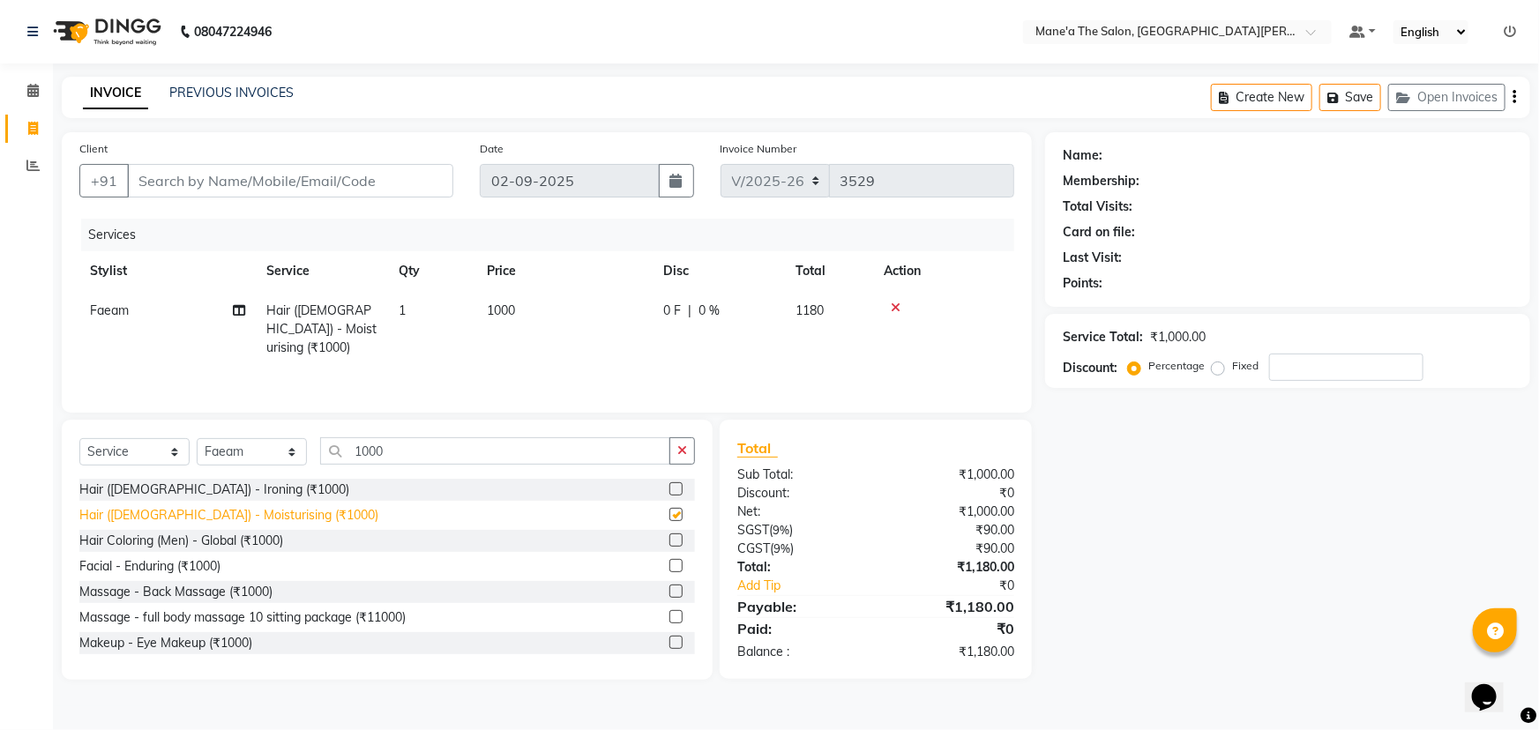
checkbox input "false"
click at [579, 459] on input "1000" at bounding box center [495, 450] width 350 height 27
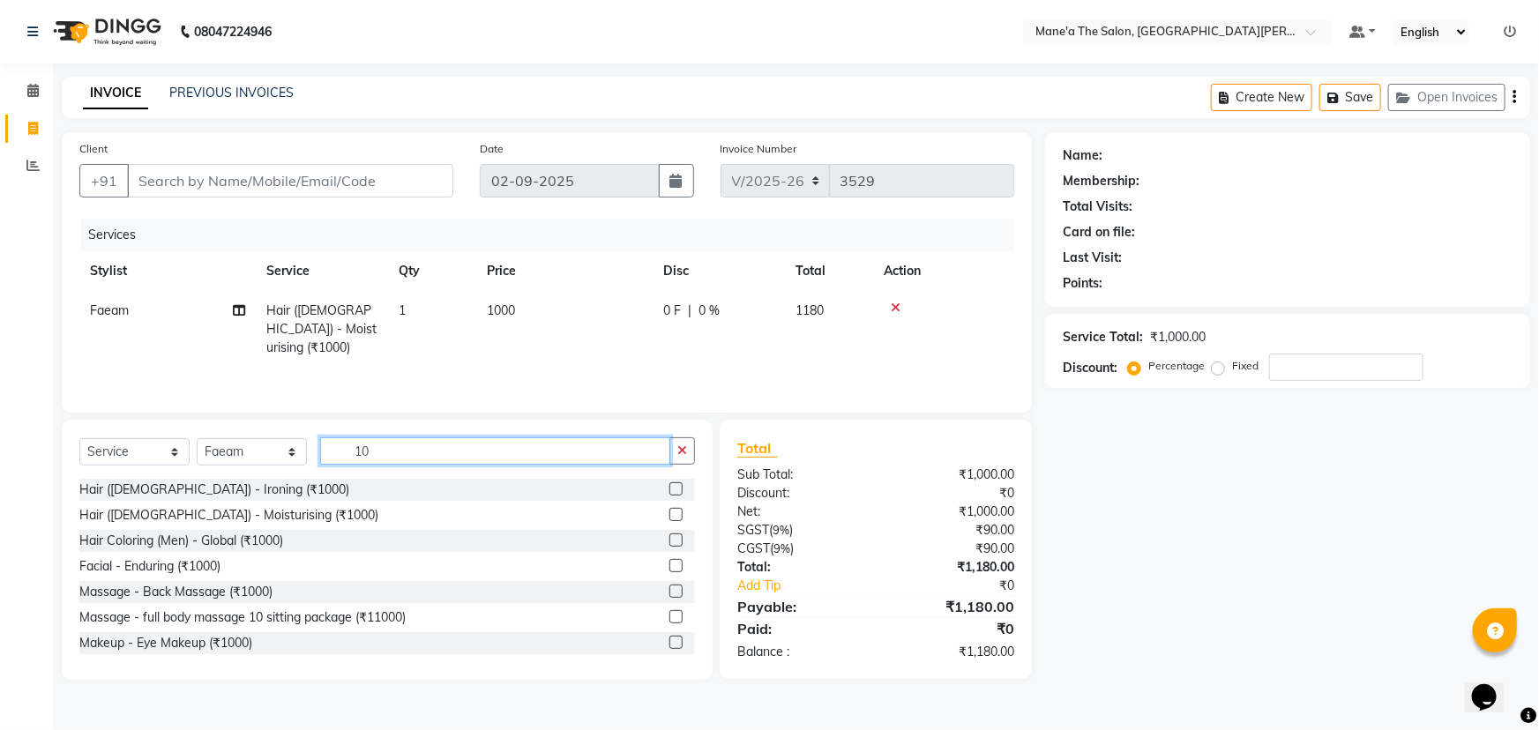
type input "1"
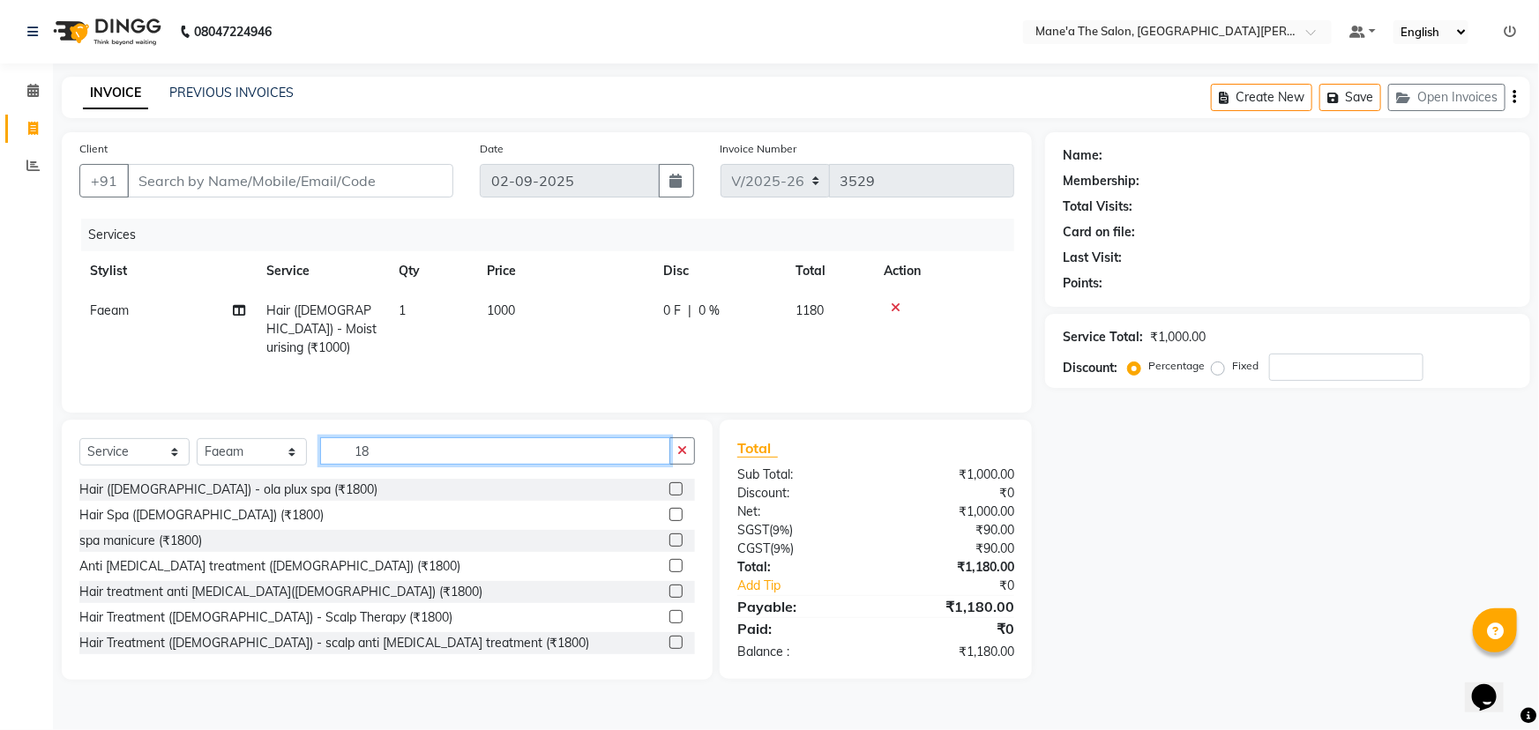
type input "1"
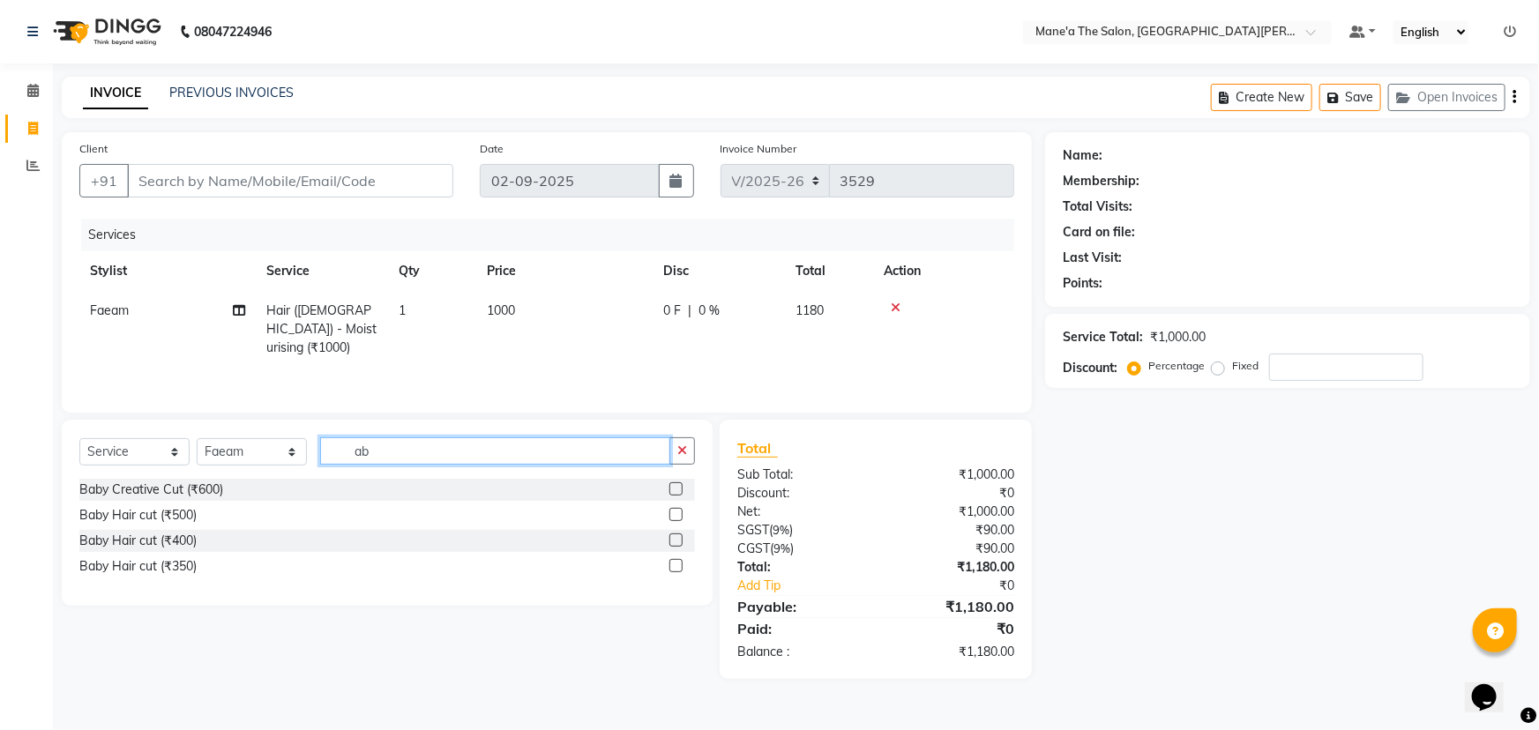
type input "a"
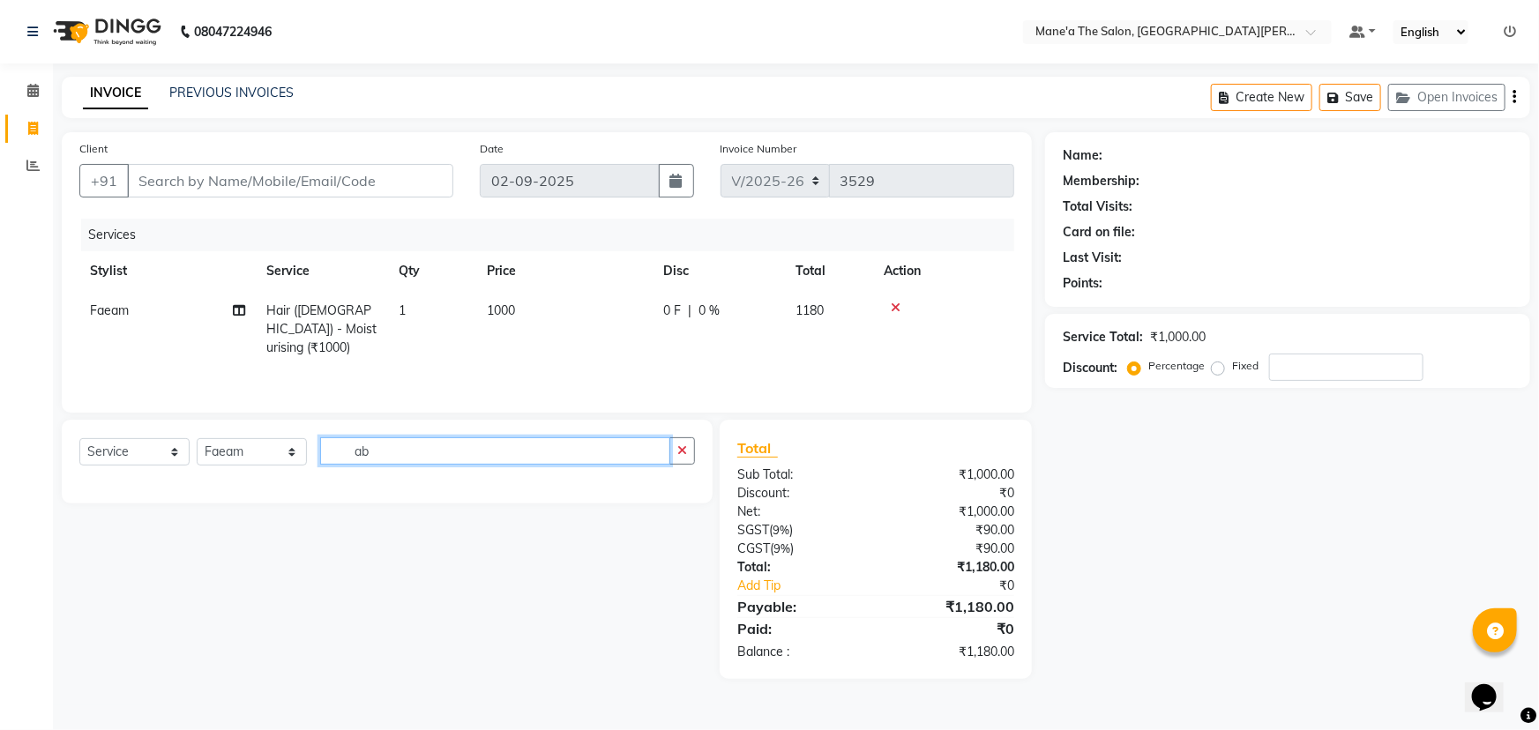
type input "a"
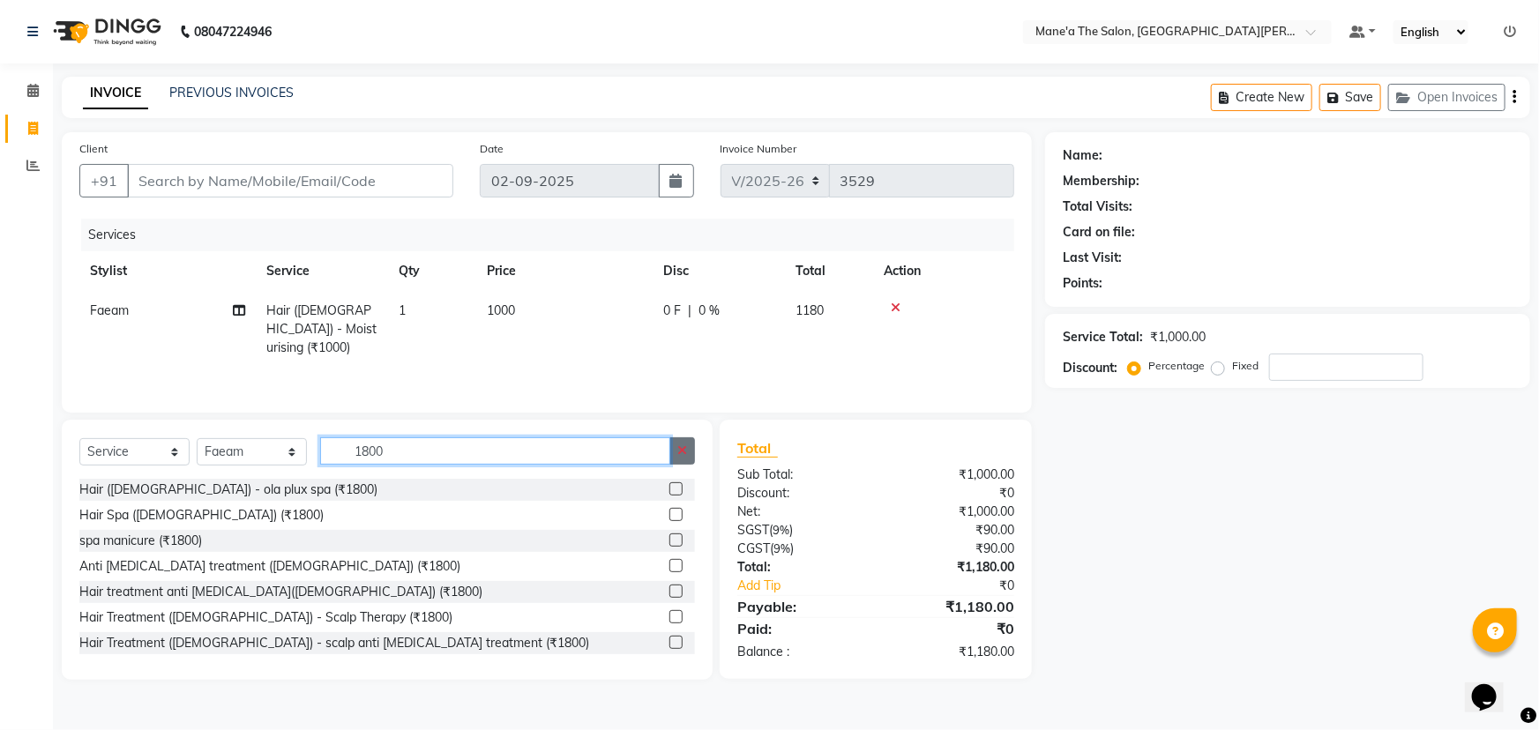
type input "1800"
click at [685, 448] on icon "button" at bounding box center [682, 450] width 10 height 12
